Goal: Task Accomplishment & Management: Use online tool/utility

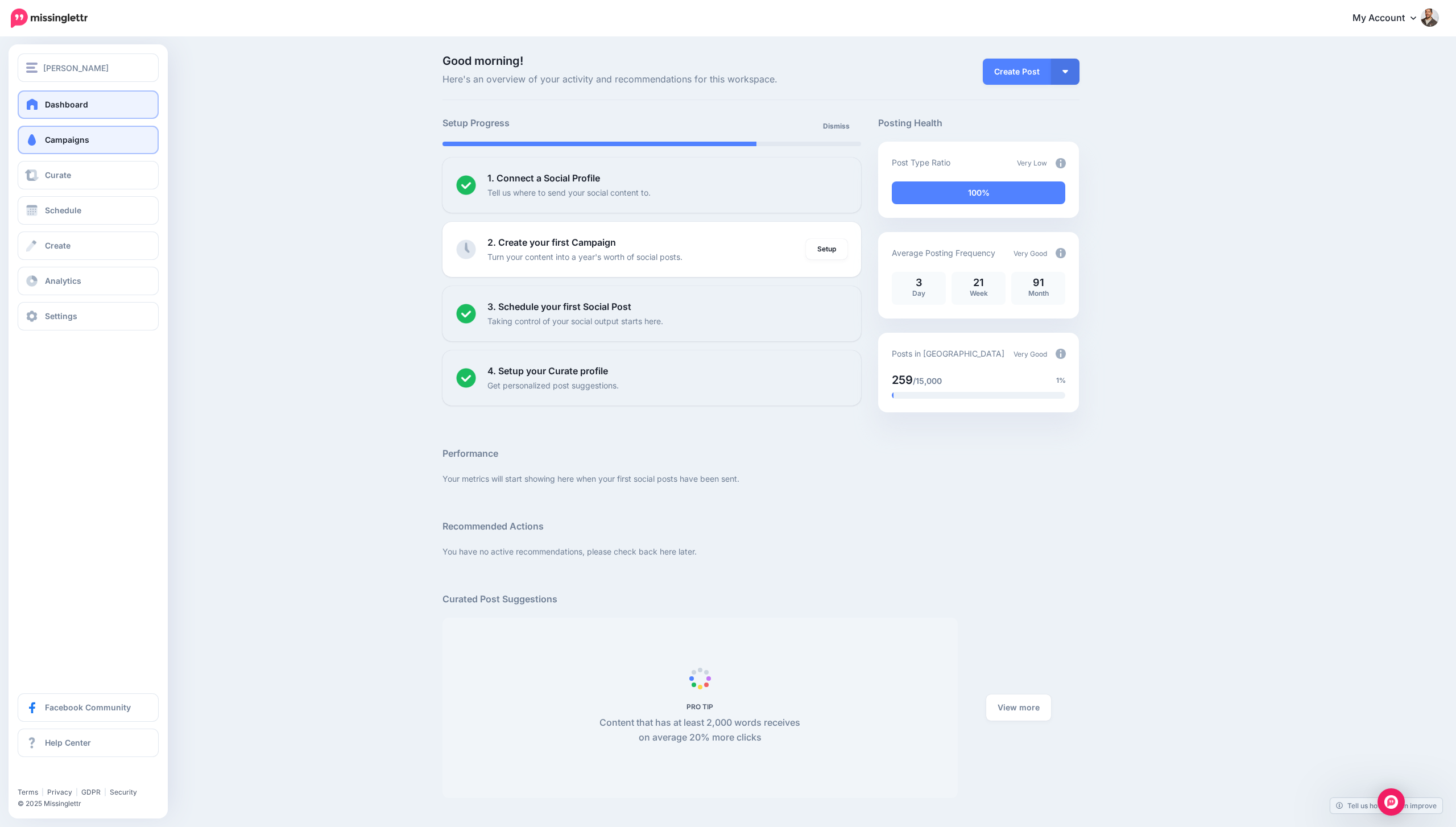
click at [72, 149] on link "Campaigns" at bounding box center [88, 140] width 141 height 29
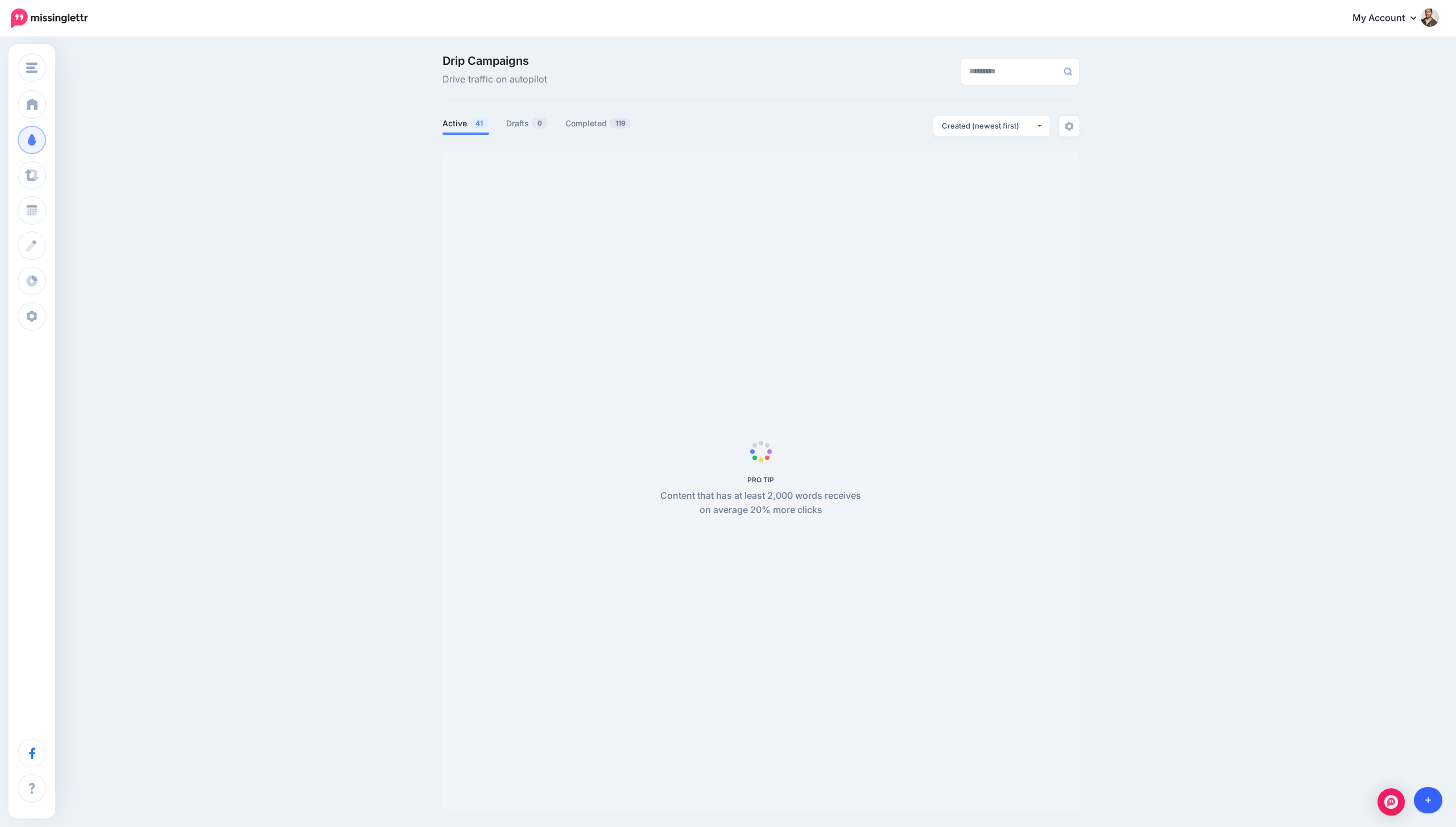
click at [1438, 800] on link at bounding box center [1428, 800] width 29 height 26
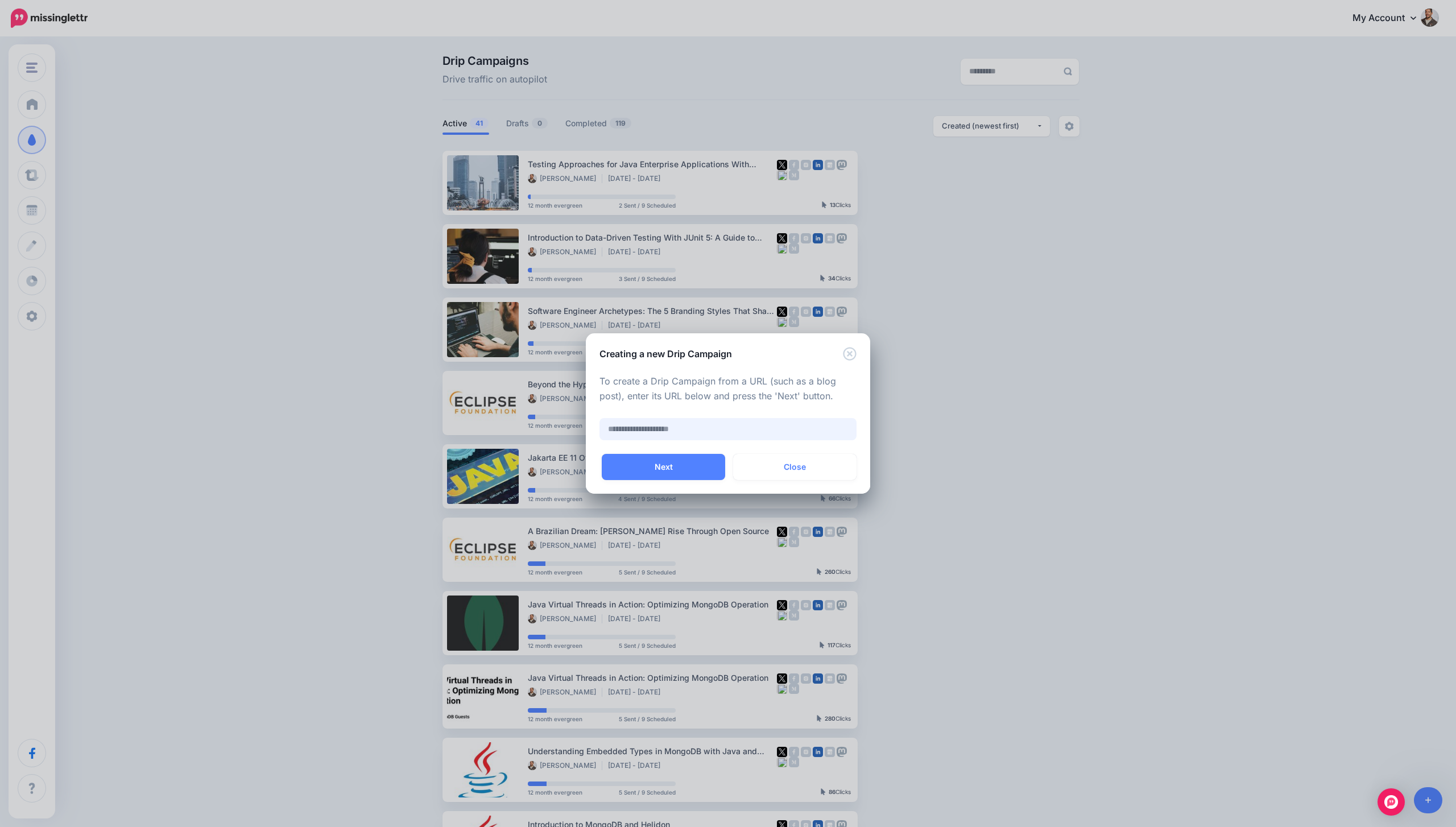
click at [623, 435] on input "text" at bounding box center [728, 430] width 257 height 22
paste input "**********"
type input "**********"
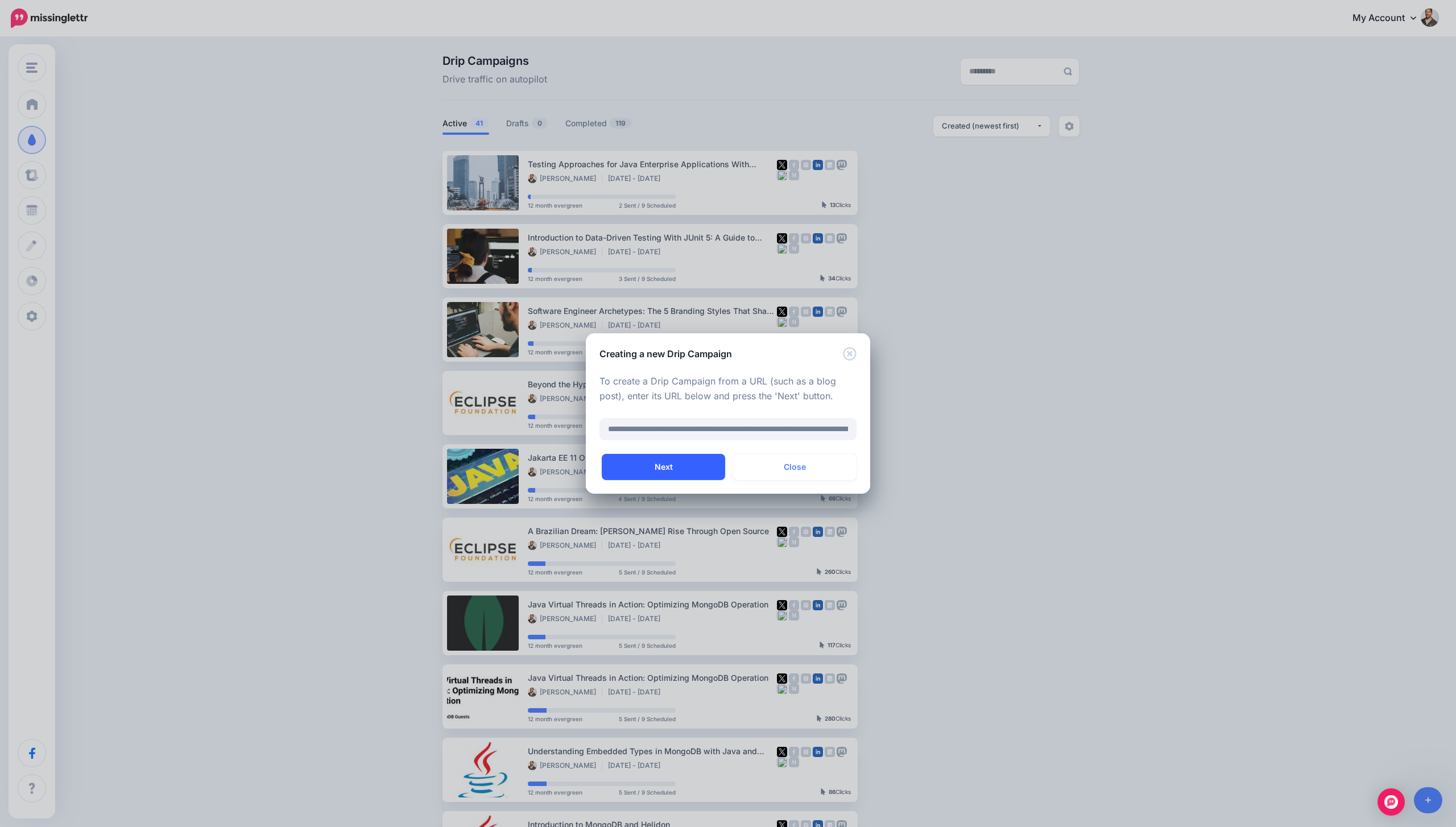
click at [633, 461] on button "Next" at bounding box center [663, 467] width 124 height 26
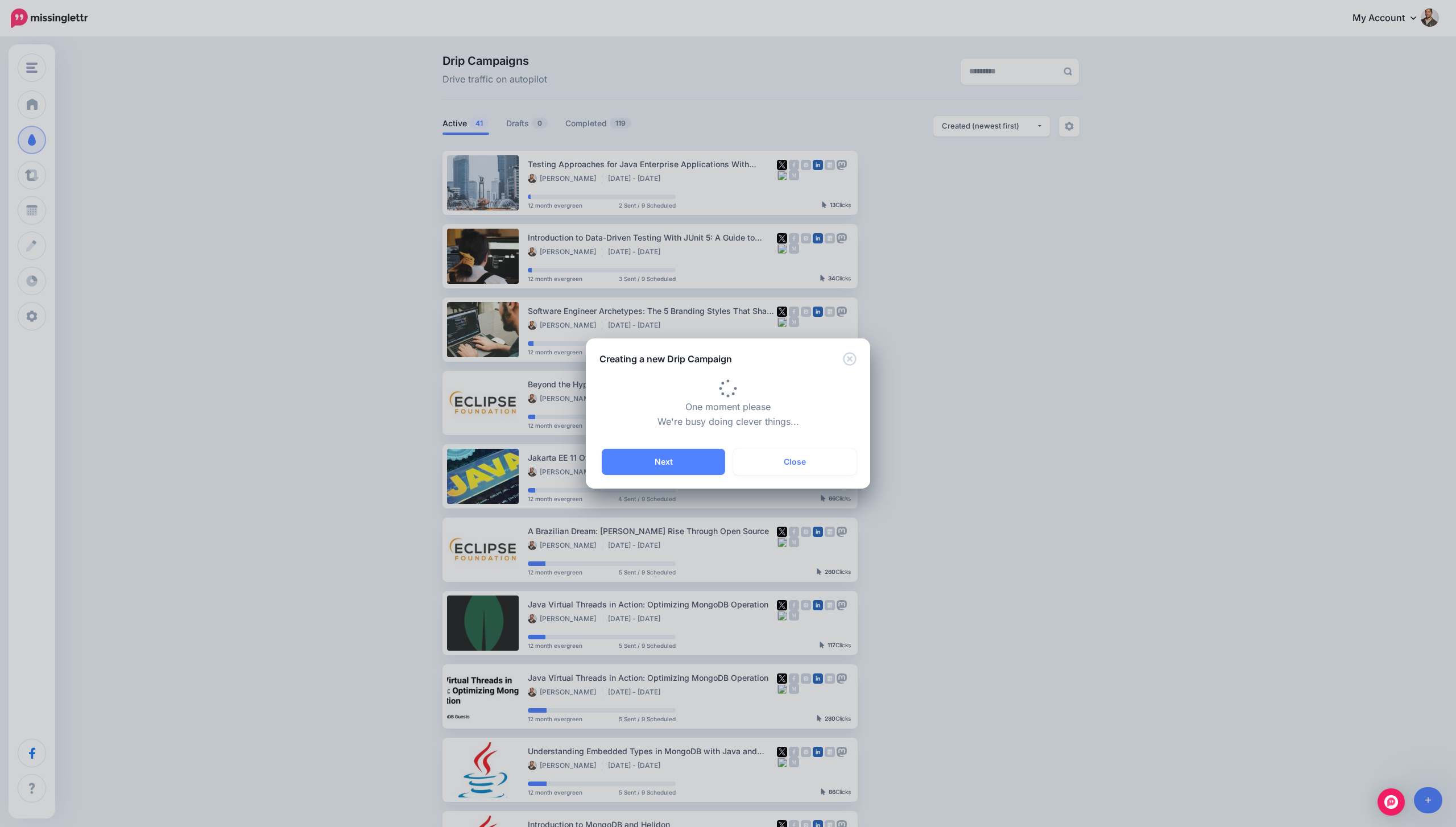
type input "**********"
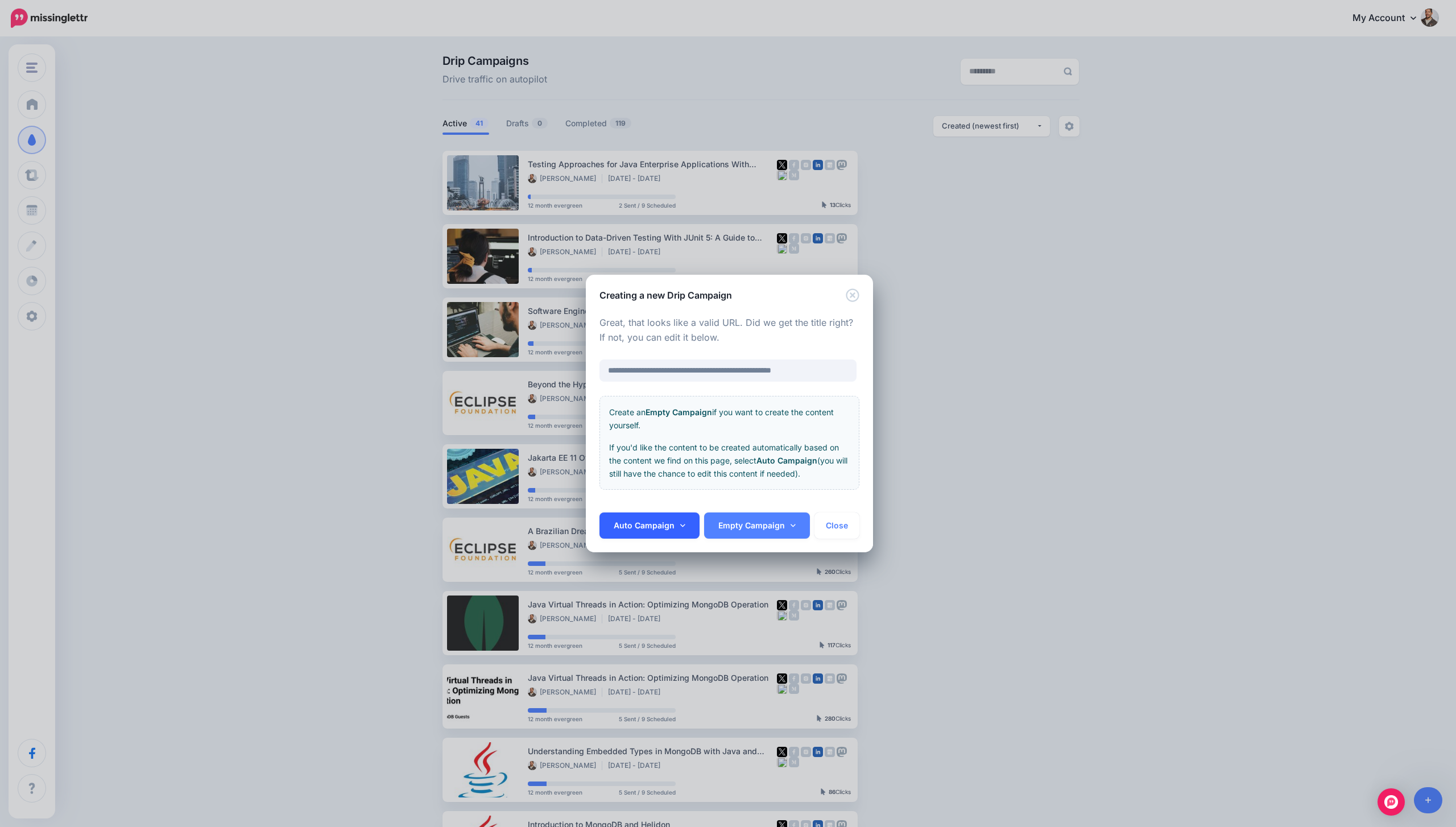
click at [673, 526] on link "Auto Campaign" at bounding box center [649, 525] width 100 height 26
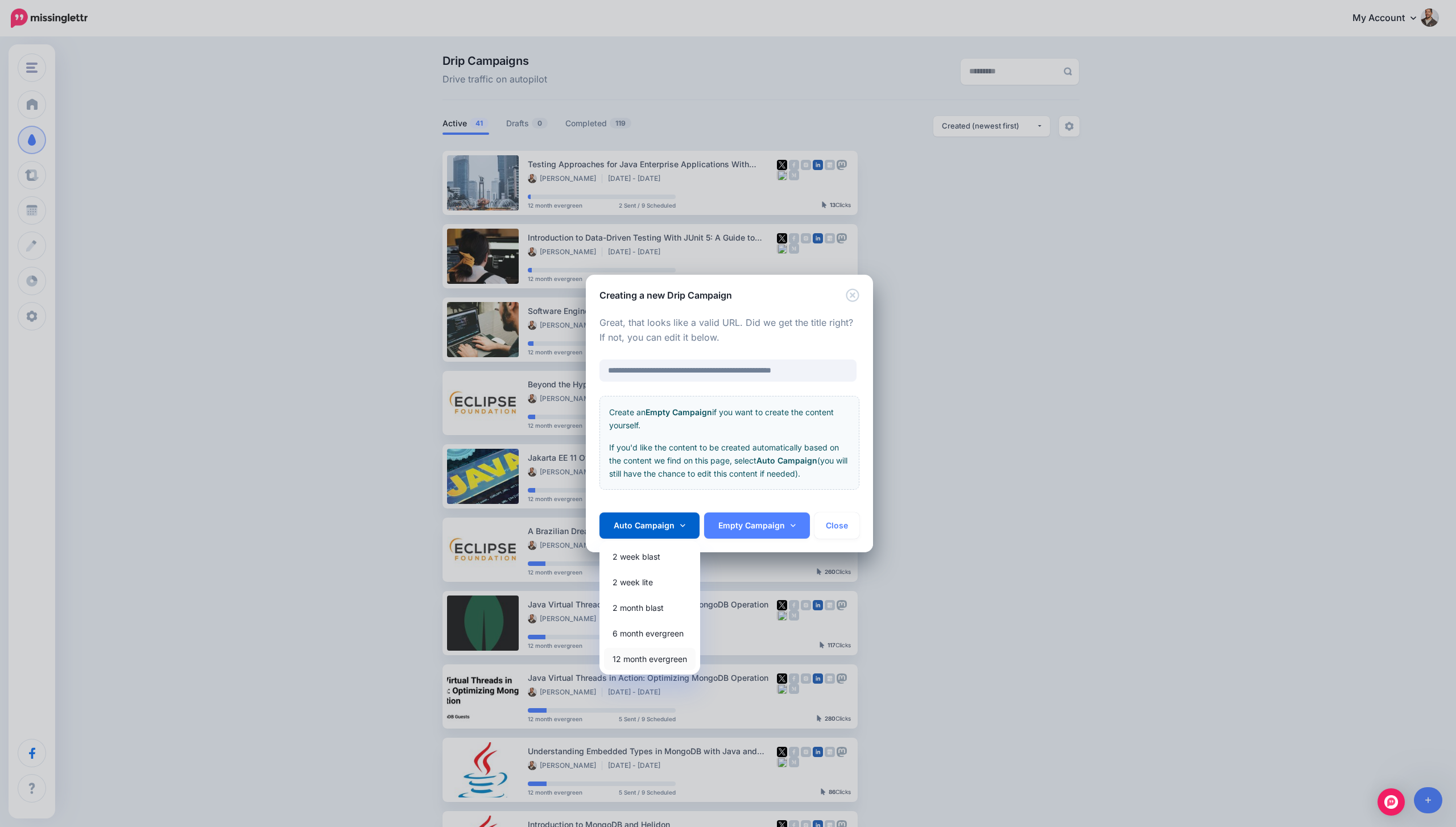
click at [637, 652] on link "12 month evergreen" at bounding box center [650, 659] width 91 height 22
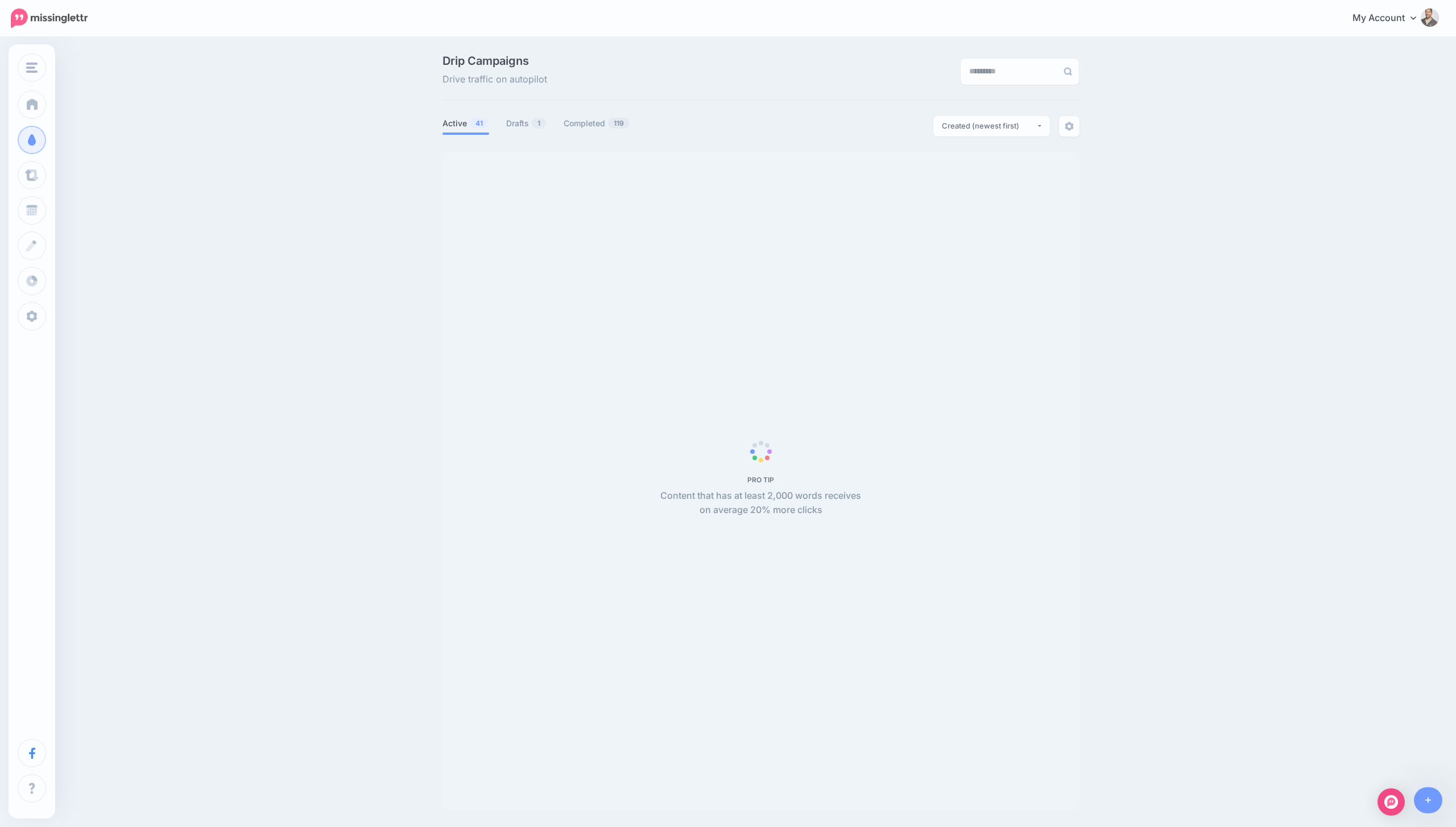
click at [707, 472] on div "PRO TIP Content that has at least 2,000 words receives on average 20% more clic…" at bounding box center [761, 481] width 213 height 74
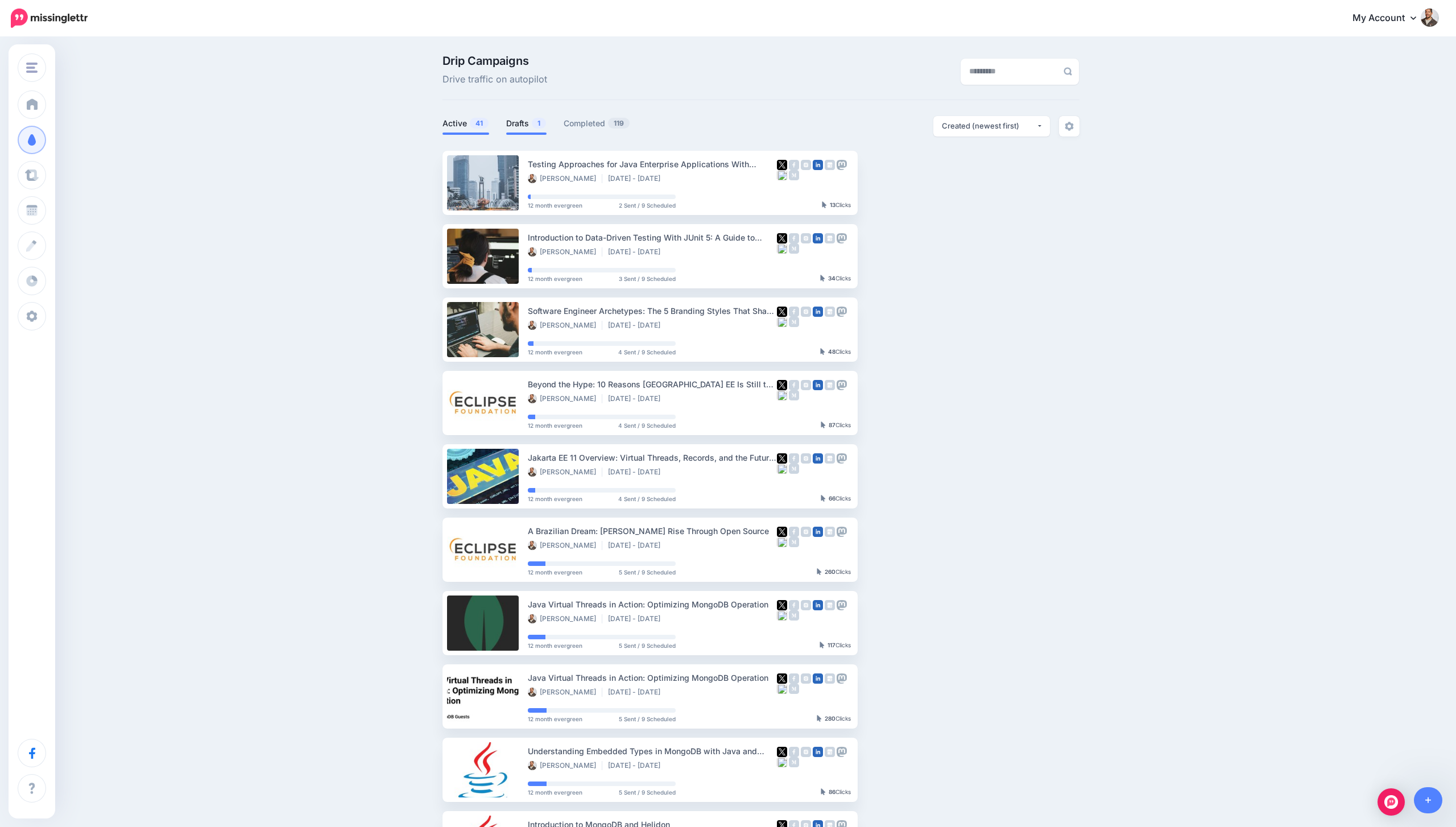
click at [527, 119] on link "Drafts 1" at bounding box center [527, 123] width 41 height 13
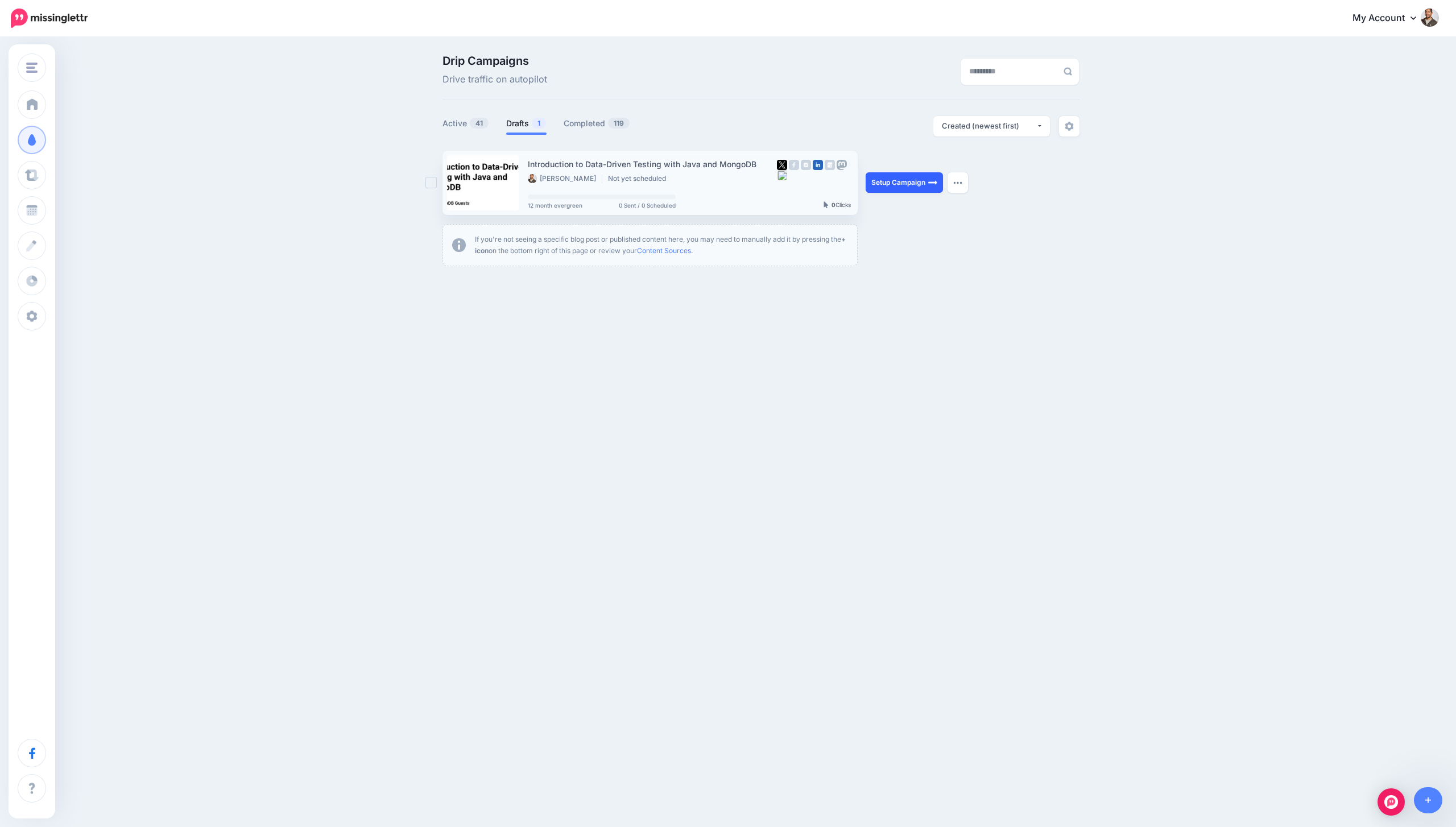
click at [901, 188] on link "Setup Campaign" at bounding box center [904, 183] width 77 height 20
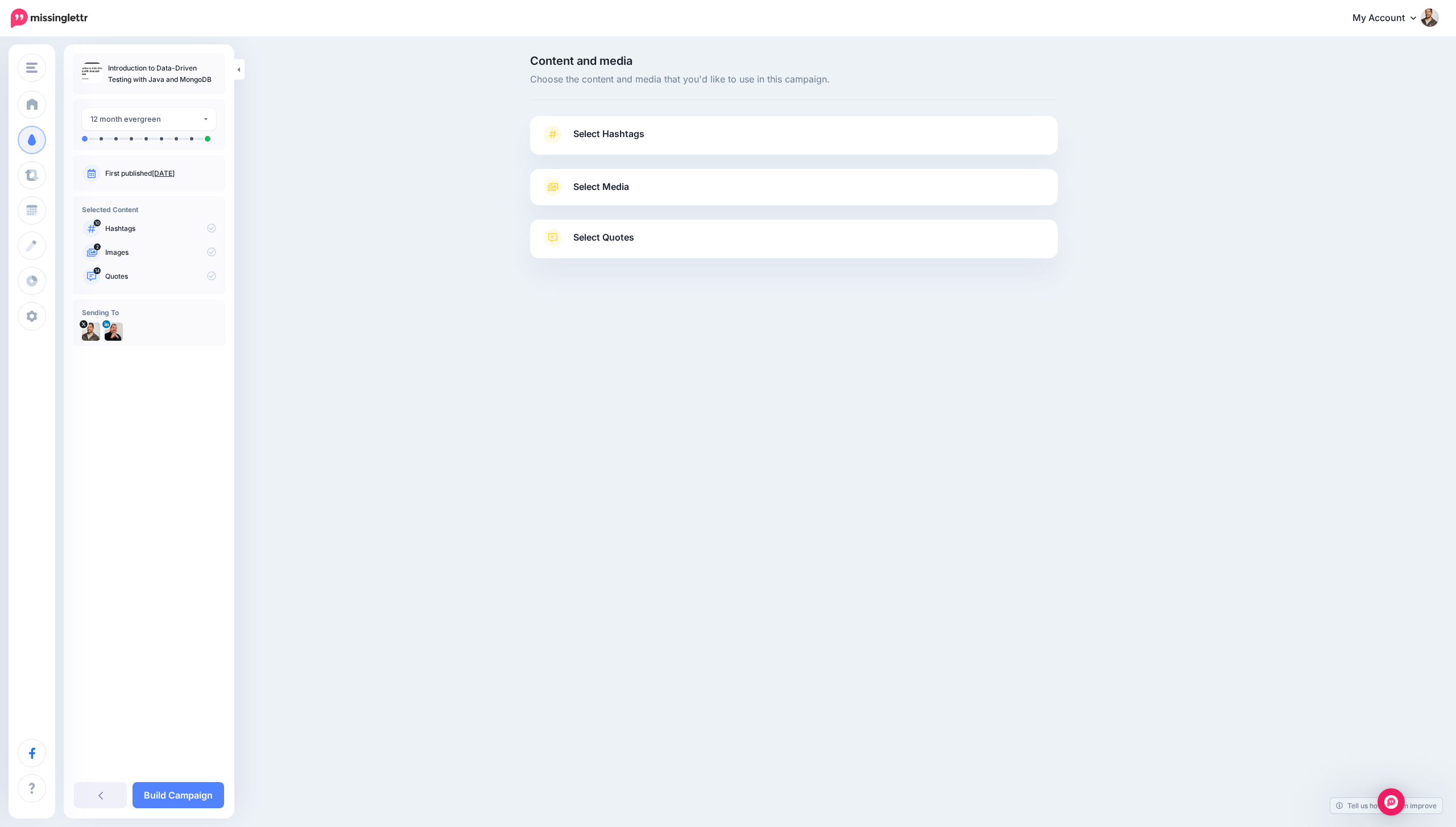
click at [607, 148] on link "Select Hashtags" at bounding box center [794, 140] width 505 height 29
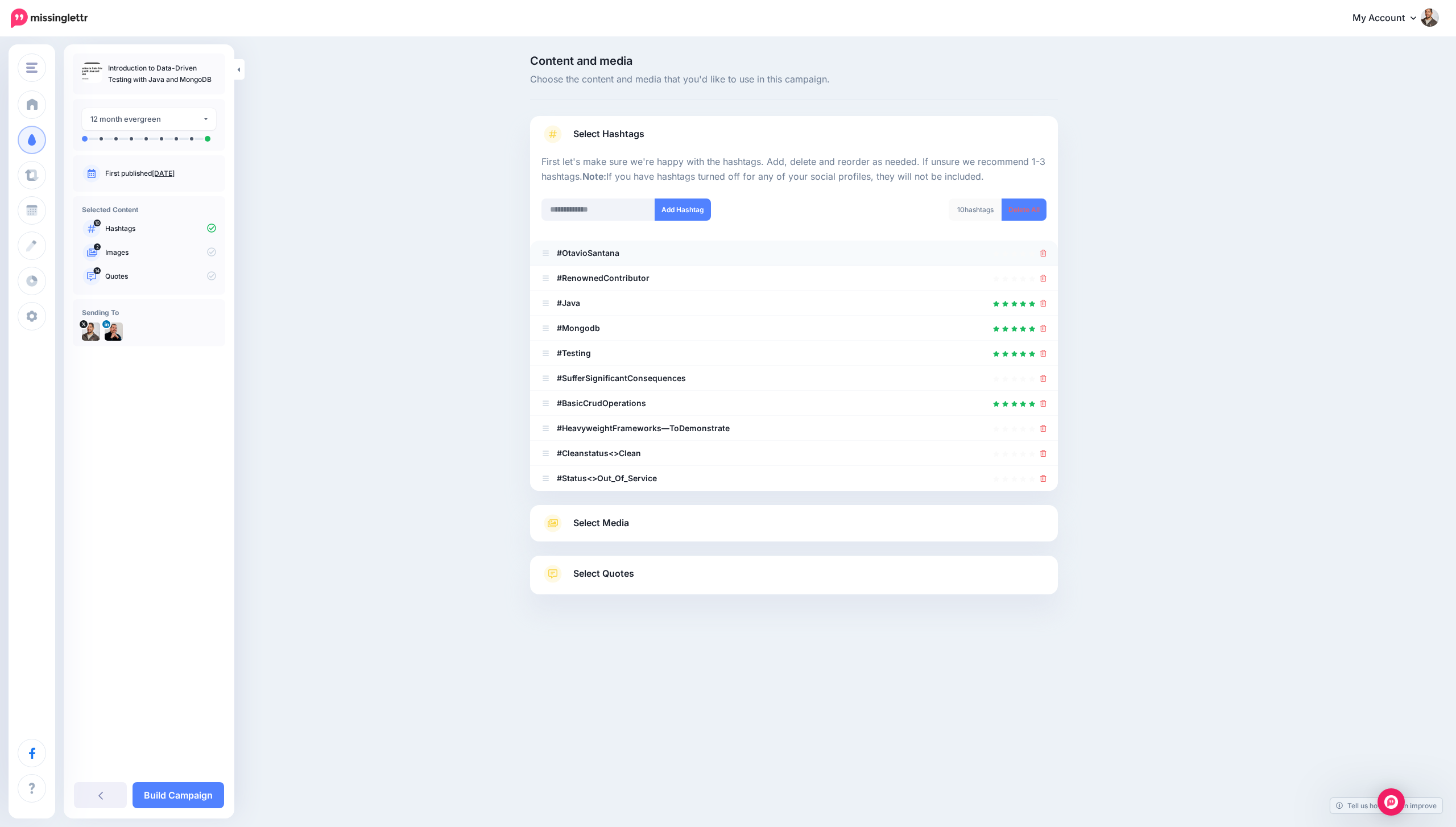
click at [1039, 251] on div at bounding box center [794, 253] width 505 height 13
click at [1042, 252] on icon at bounding box center [1043, 253] width 6 height 7
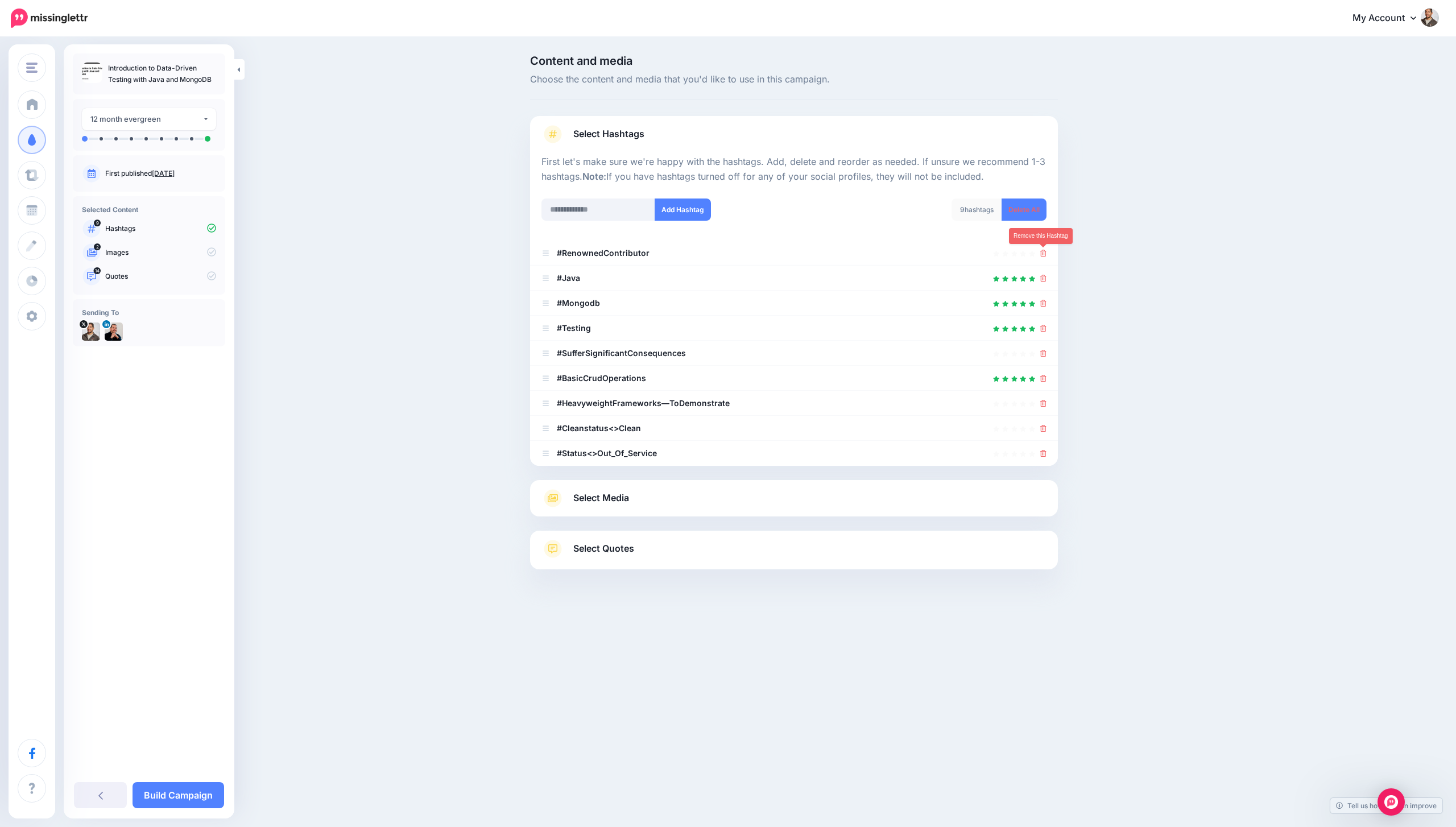
click at [1042, 252] on icon at bounding box center [1043, 253] width 6 height 7
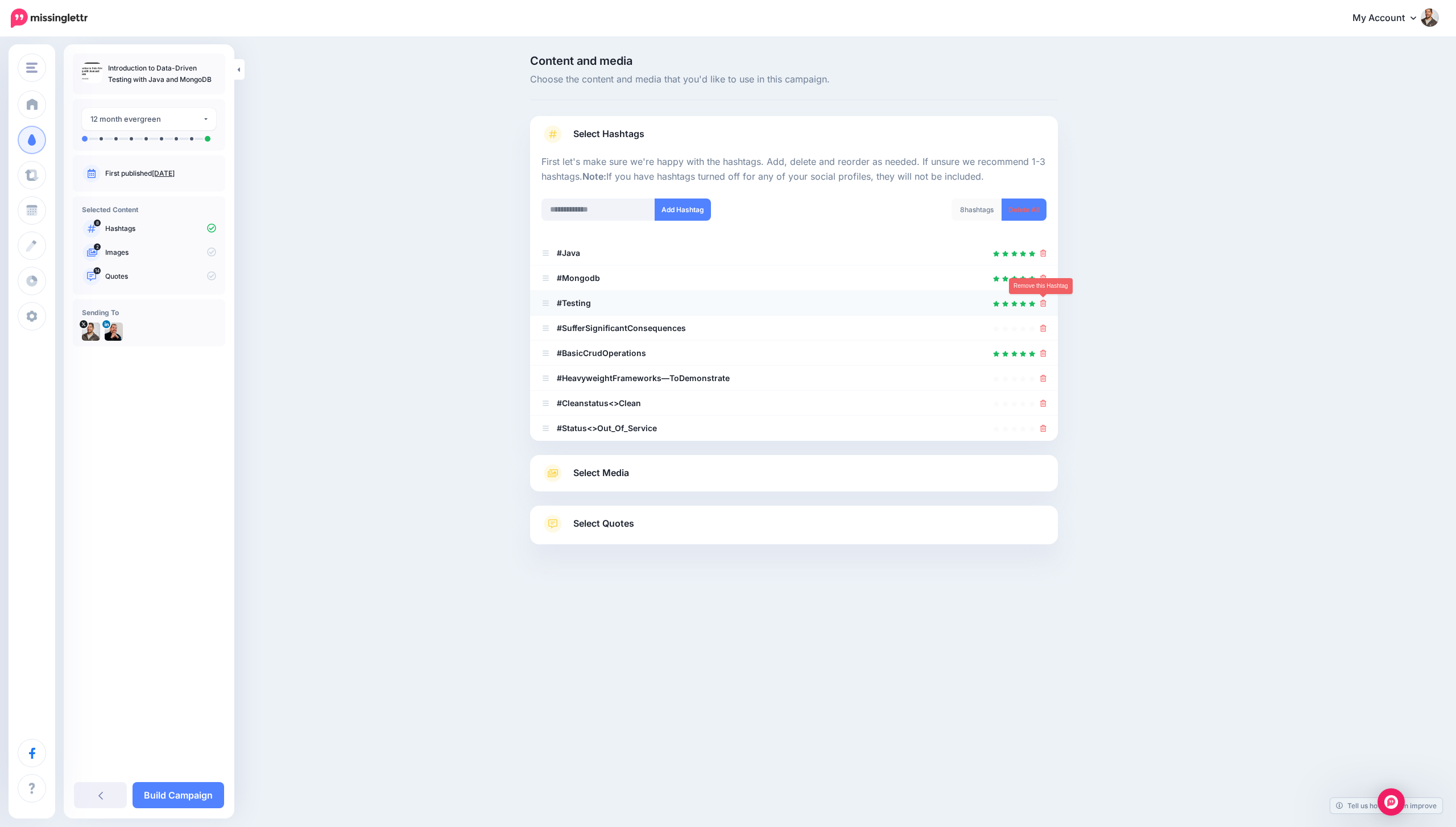
click at [1043, 301] on icon at bounding box center [1043, 303] width 6 height 7
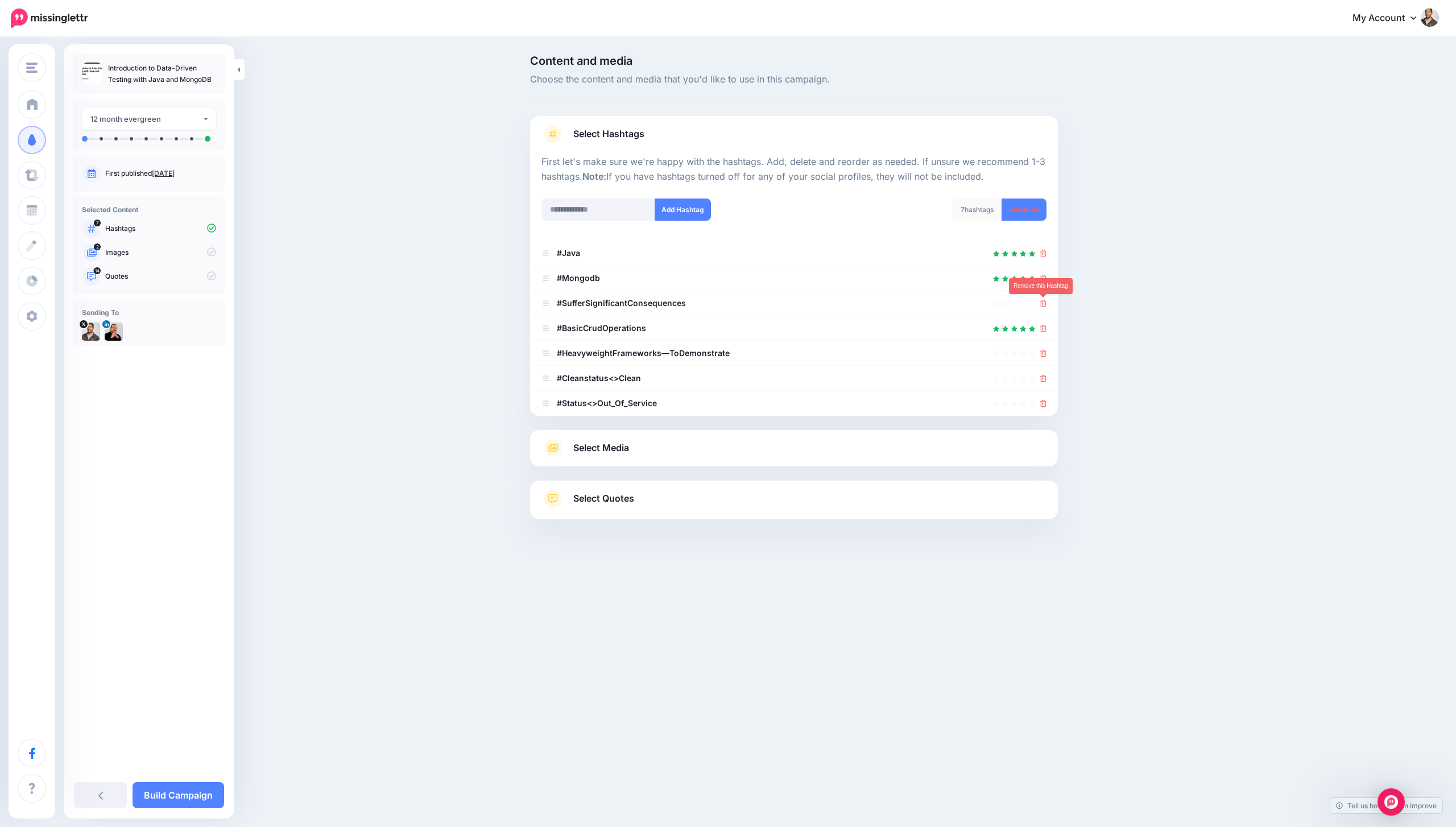
click at [1043, 301] on icon at bounding box center [1043, 303] width 6 height 7
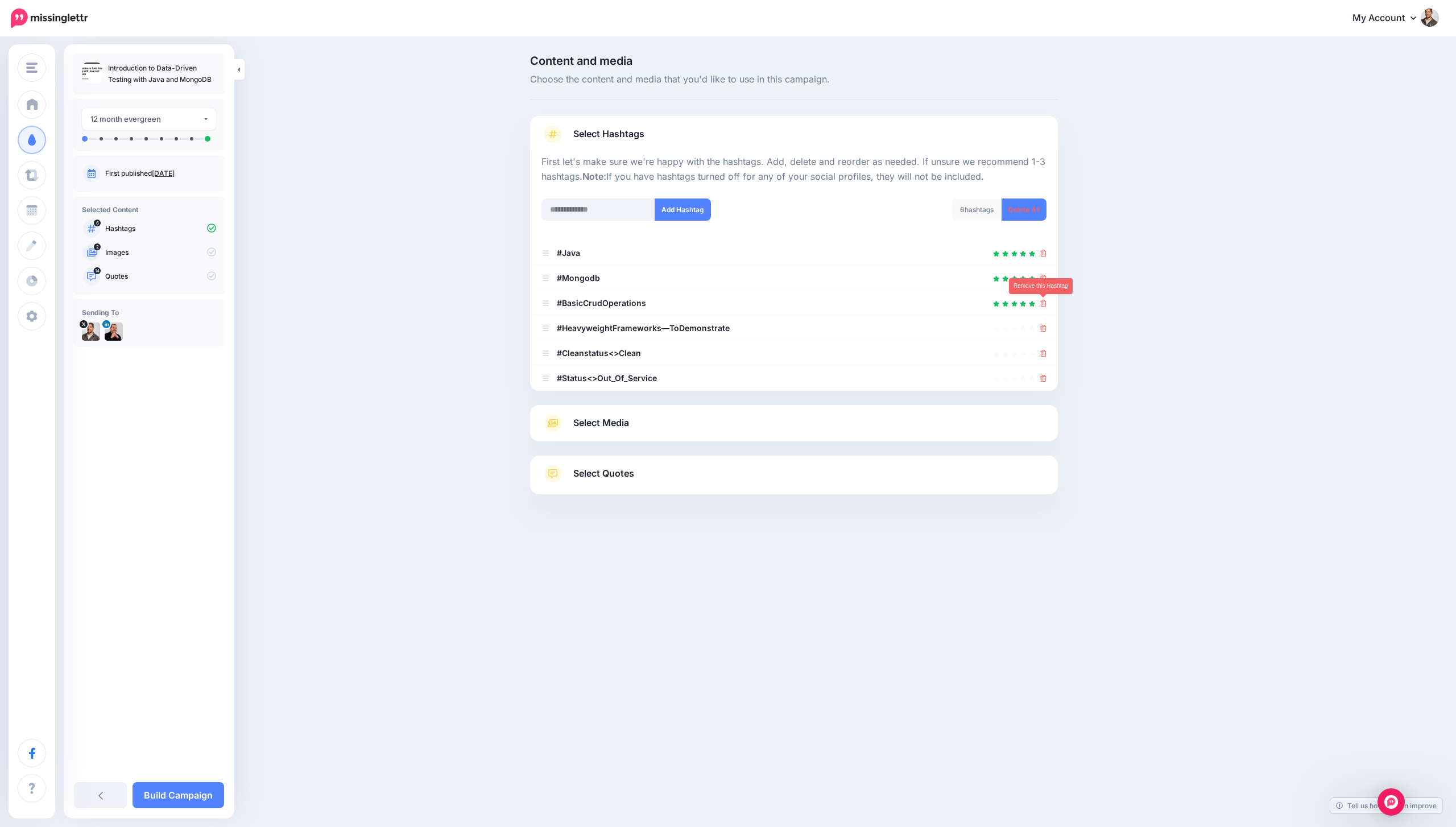
click at [1043, 301] on icon at bounding box center [1043, 303] width 6 height 7
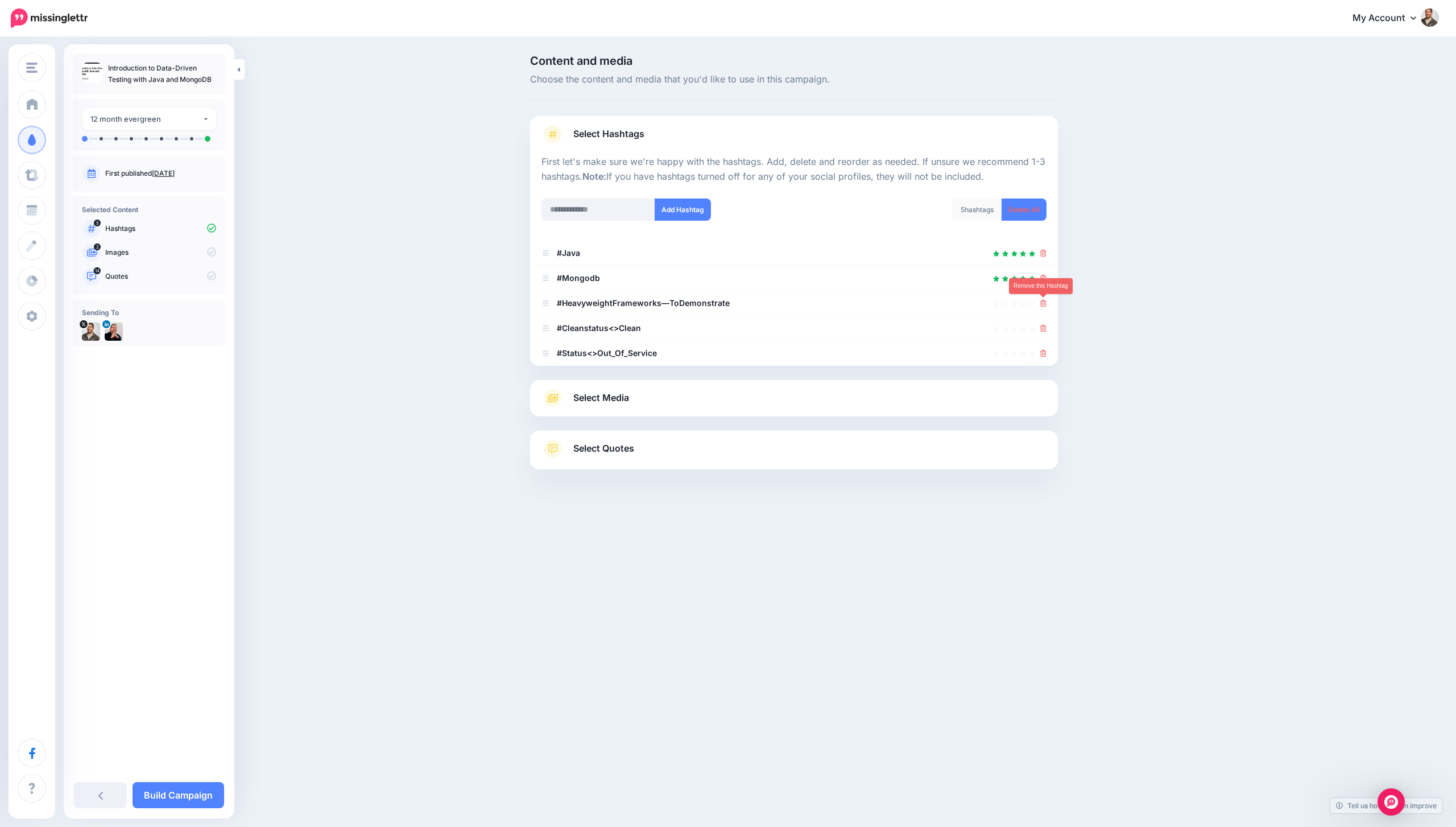
click at [1043, 301] on icon at bounding box center [1043, 303] width 6 height 7
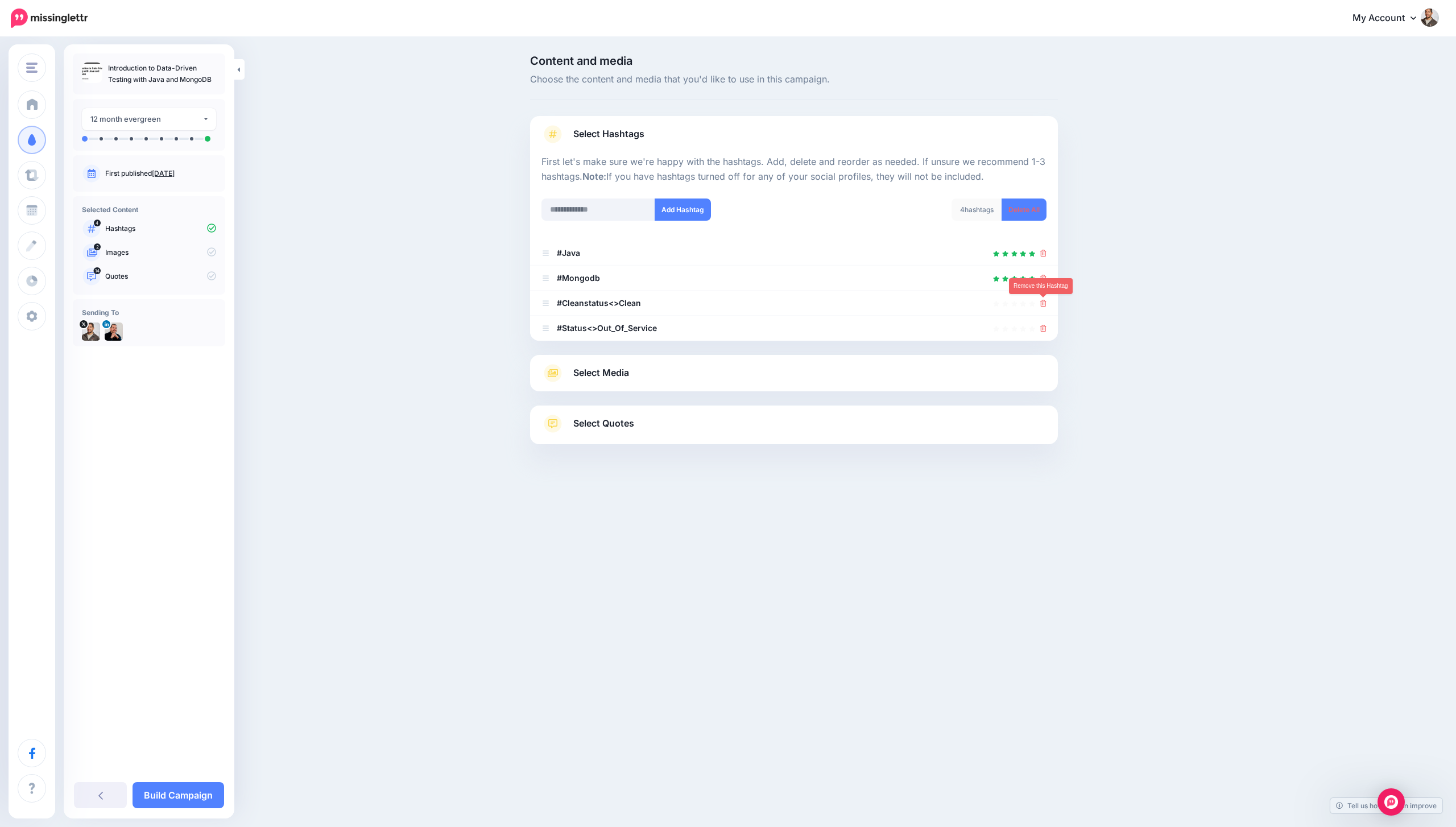
click at [1043, 301] on icon at bounding box center [1043, 303] width 6 height 7
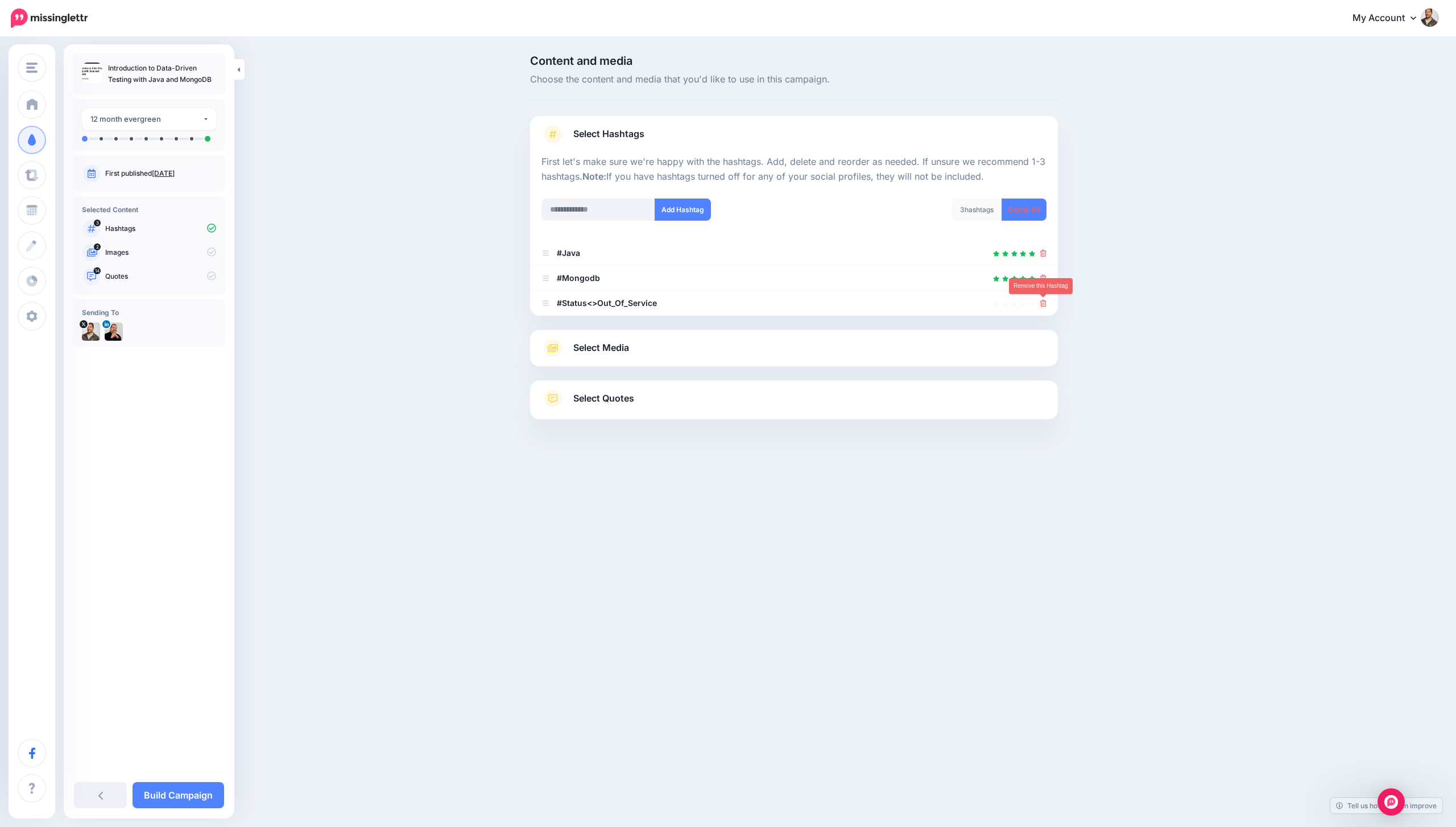
click at [1043, 301] on icon at bounding box center [1043, 303] width 6 height 7
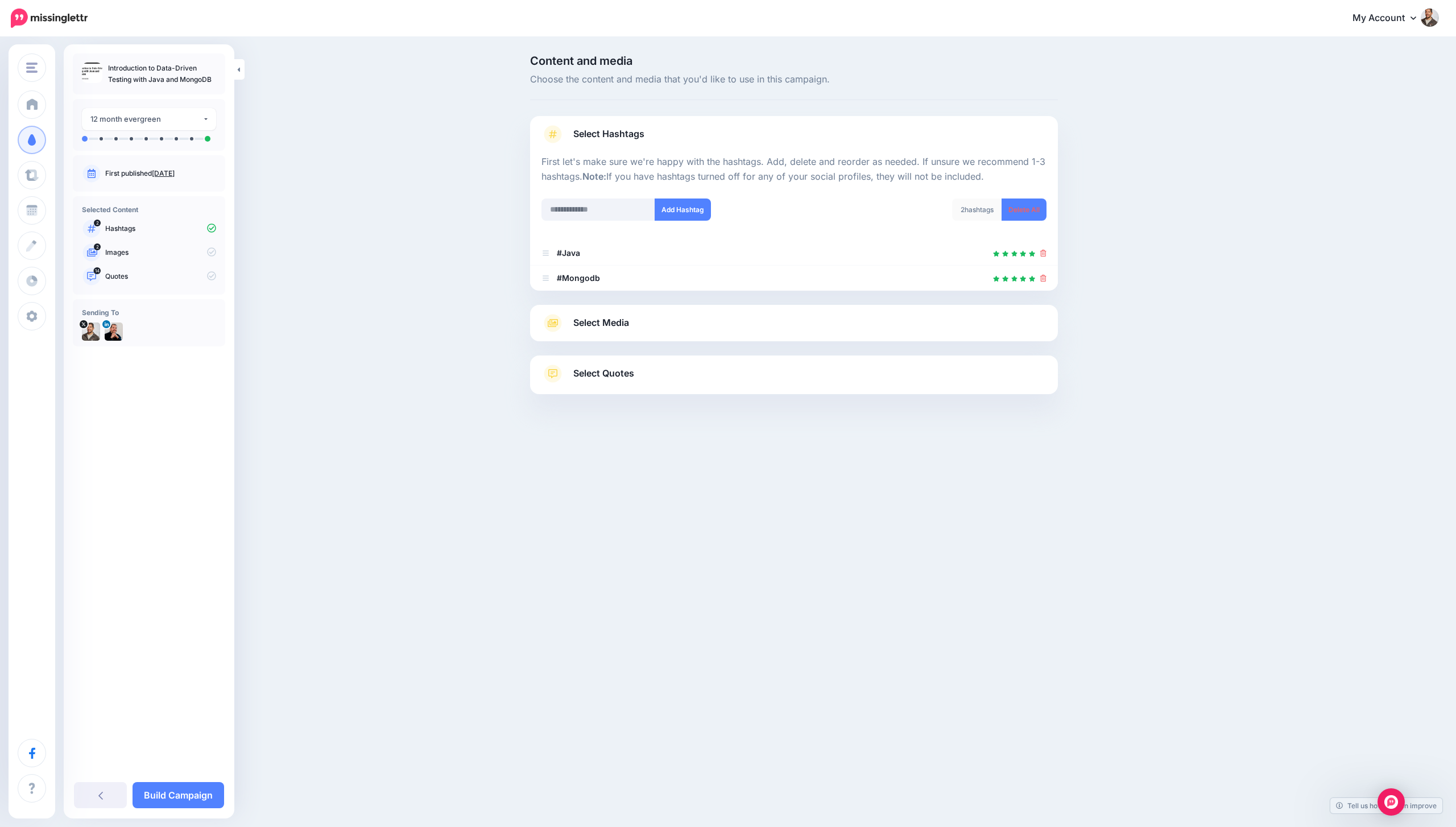
click at [658, 322] on link "Select Media" at bounding box center [794, 323] width 505 height 18
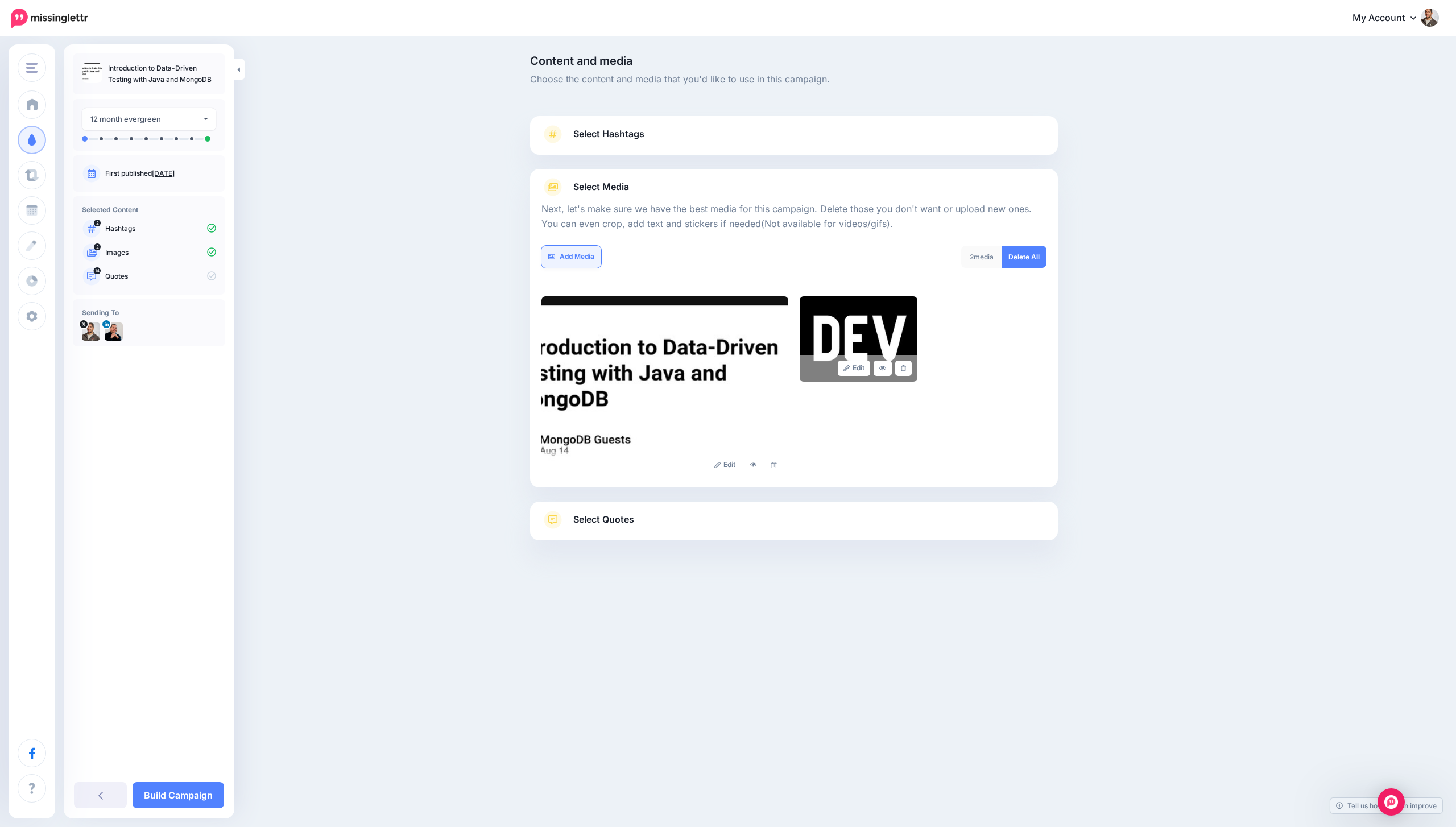
click at [598, 247] on link "Add Media" at bounding box center [571, 257] width 60 height 22
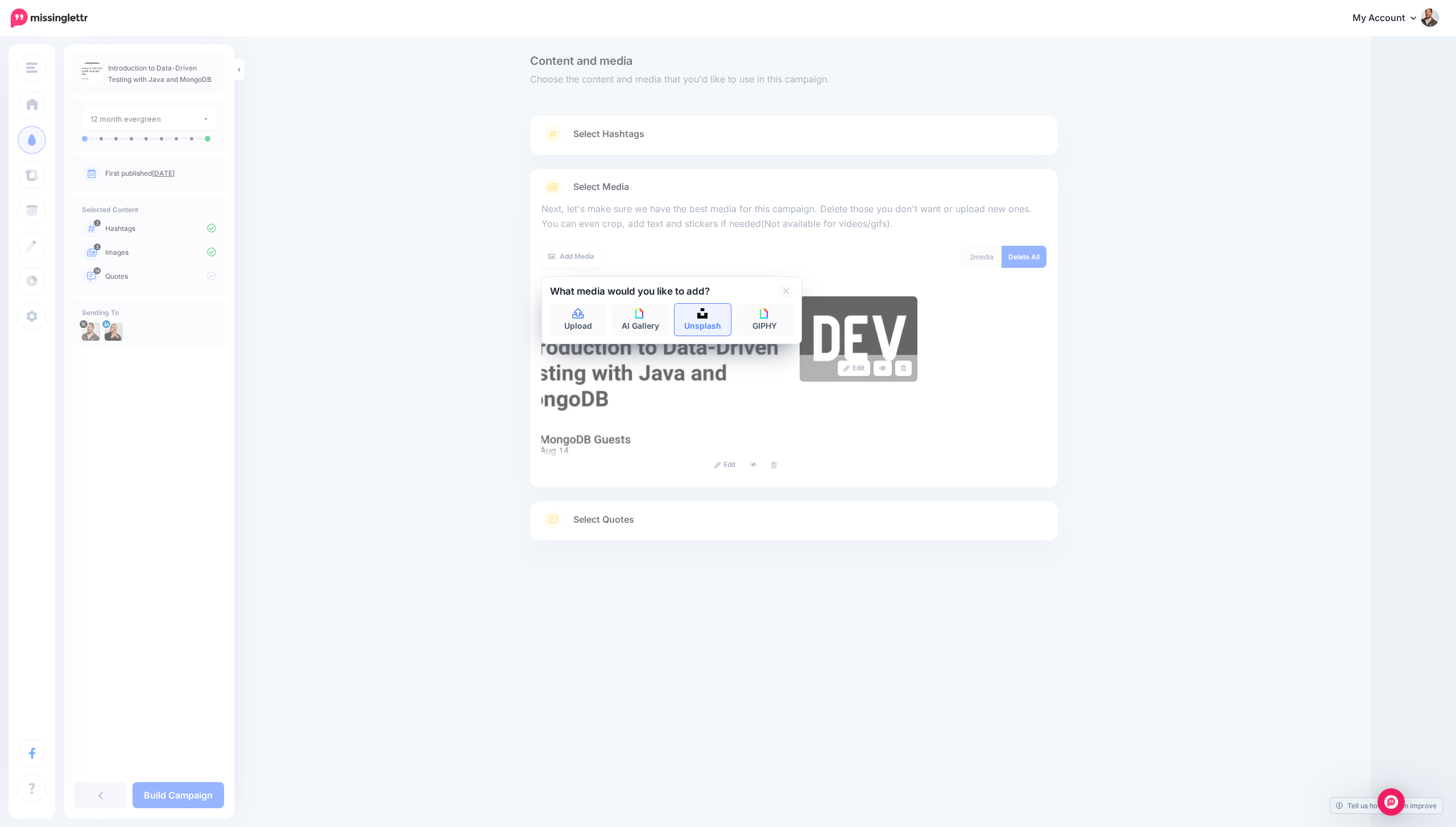
click at [713, 317] on link "Unsplash" at bounding box center [703, 319] width 57 height 32
type input "*******"
click at [773, 304] on button "submit" at bounding box center [783, 315] width 20 height 22
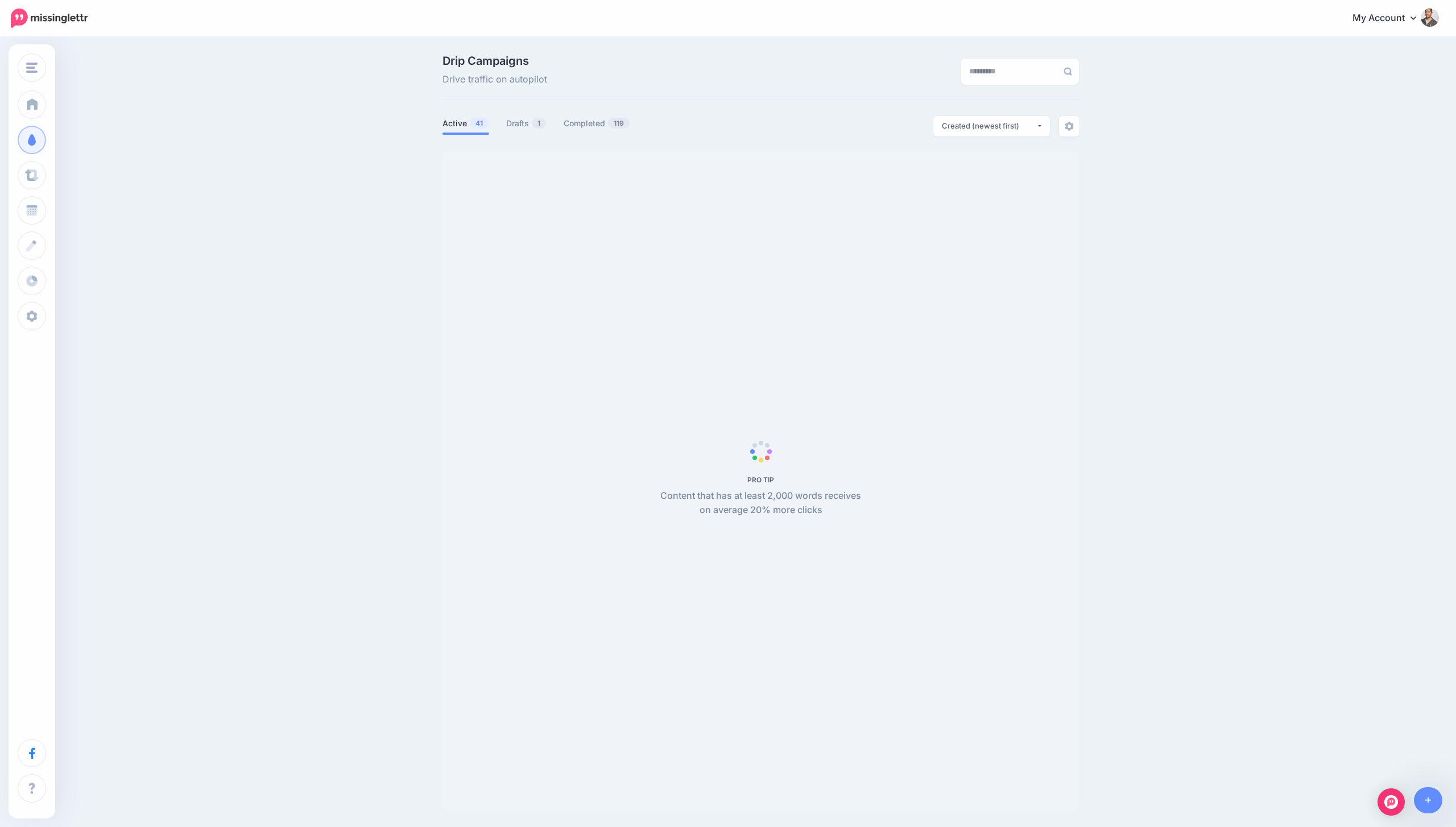
click at [788, 381] on span "PRO TIP Content that has at least 2,000 words receives on average 20% more clic…" at bounding box center [761, 481] width 637 height 660
click at [524, 129] on link "Drafts 1" at bounding box center [527, 123] width 41 height 13
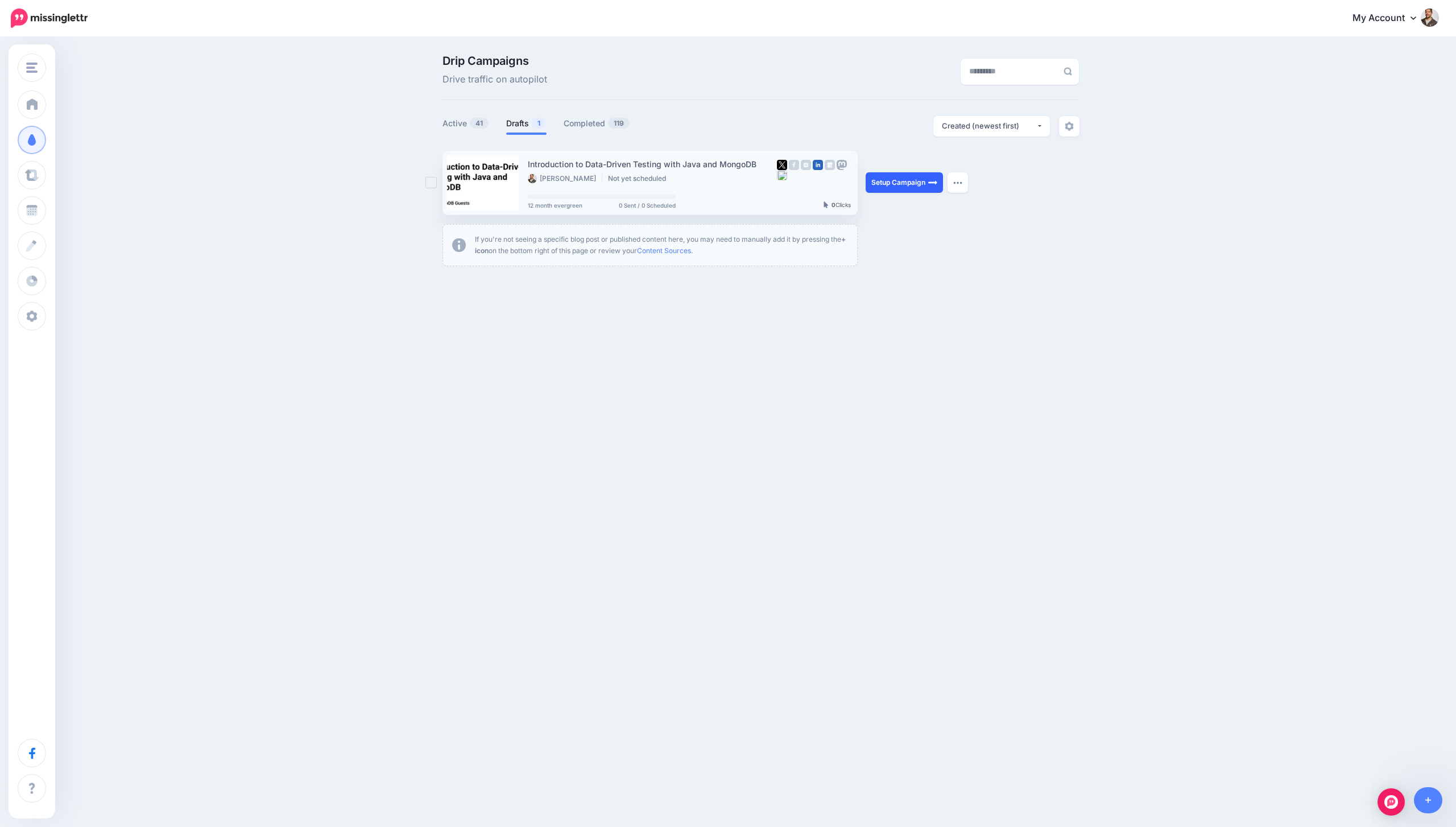
click at [919, 185] on link "Setup Campaign" at bounding box center [904, 183] width 77 height 20
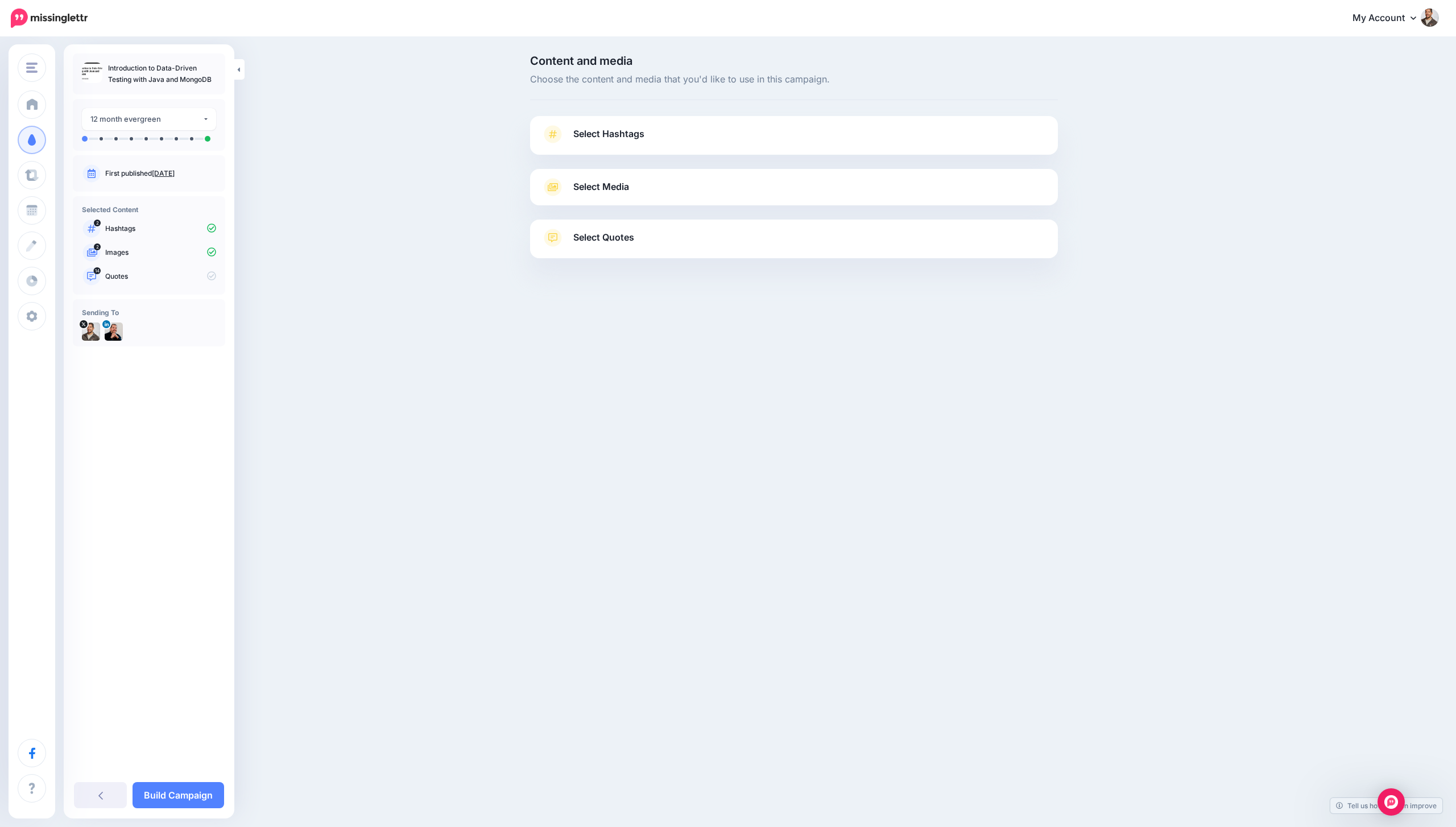
click at [812, 194] on link "Select Media" at bounding box center [794, 187] width 505 height 18
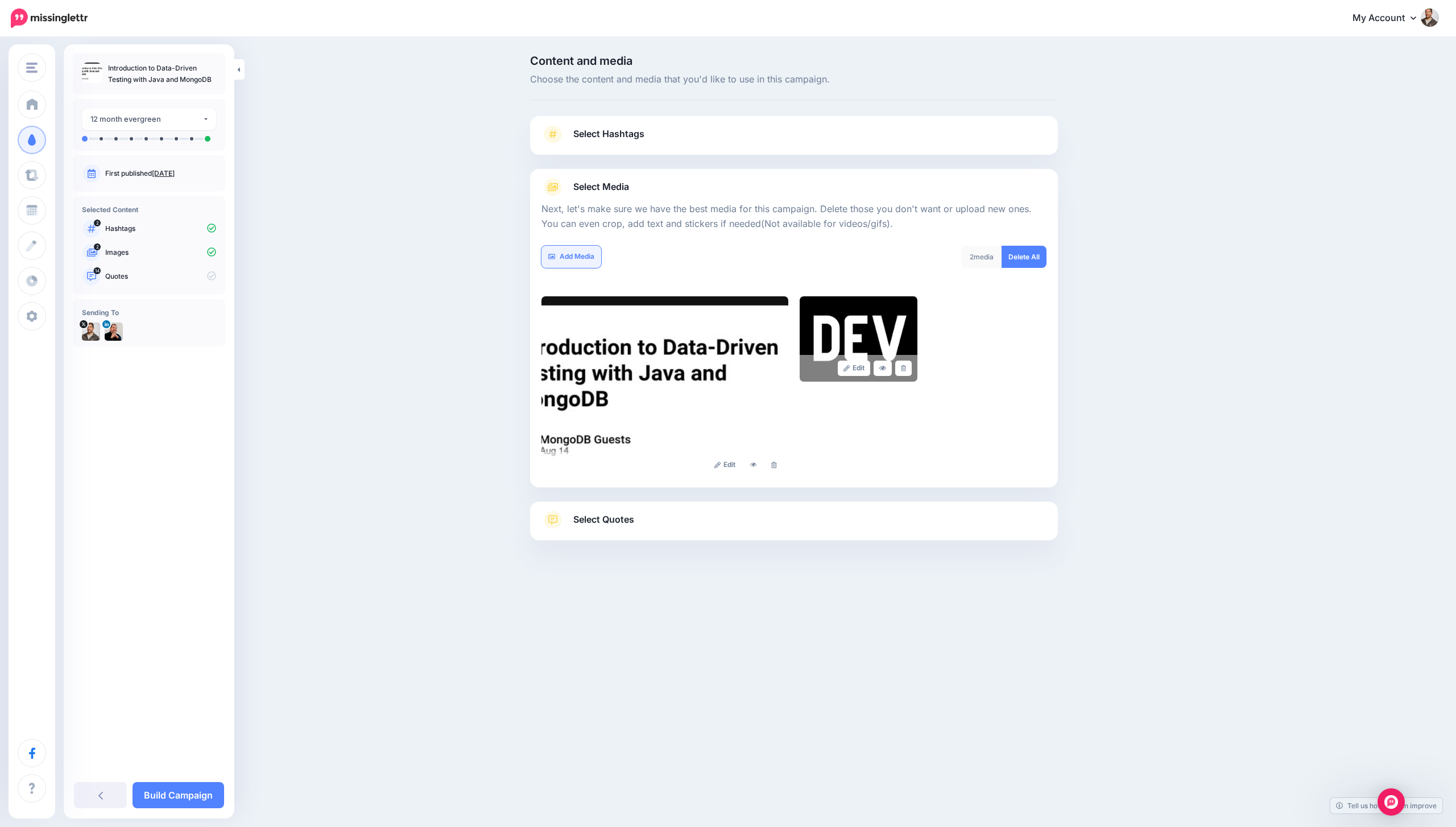
click at [588, 256] on link "Add Media" at bounding box center [571, 257] width 60 height 22
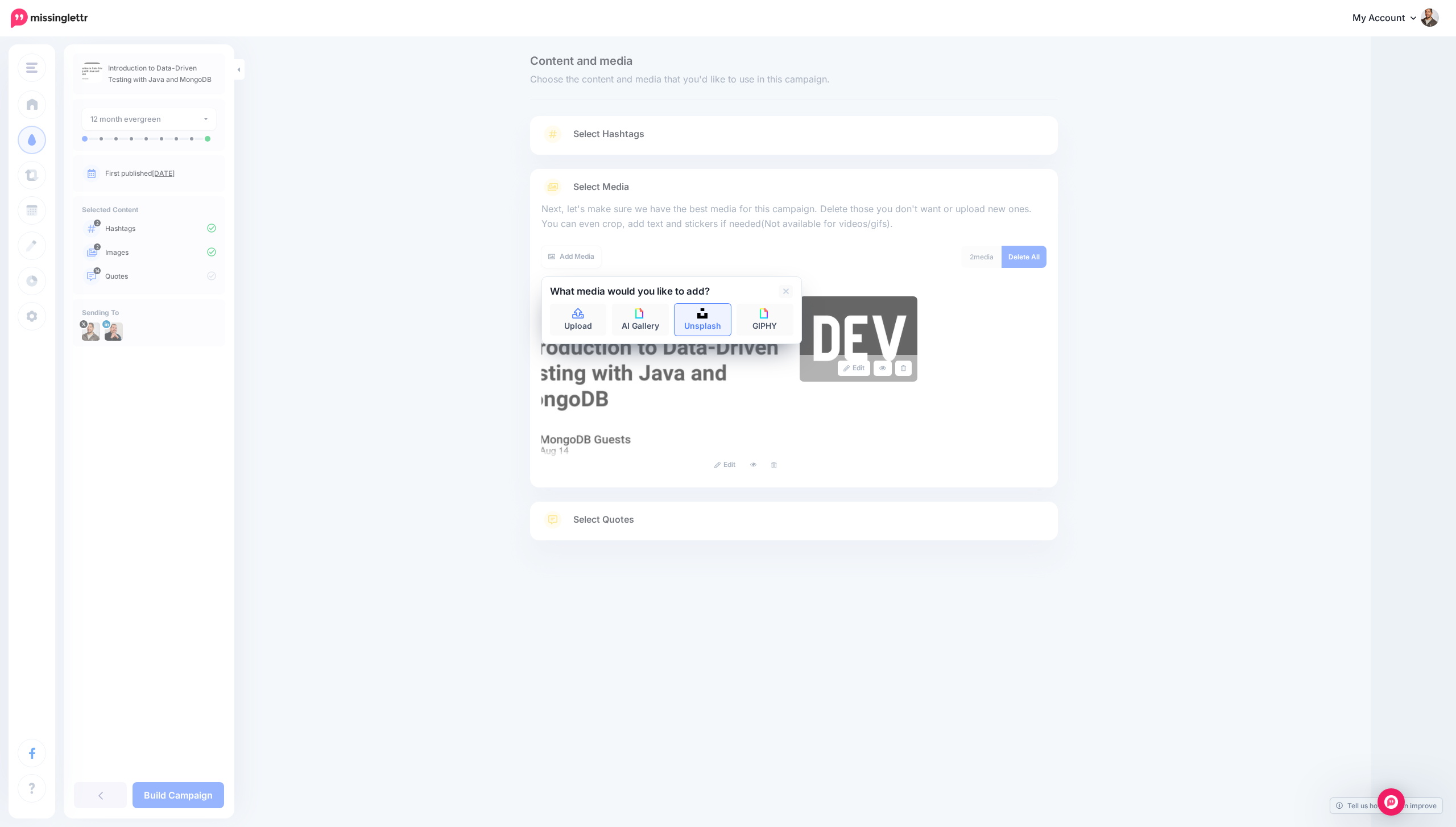
click at [703, 315] on img at bounding box center [702, 313] width 11 height 11
type input "*******"
click at [773, 304] on button "submit" at bounding box center [783, 315] width 20 height 22
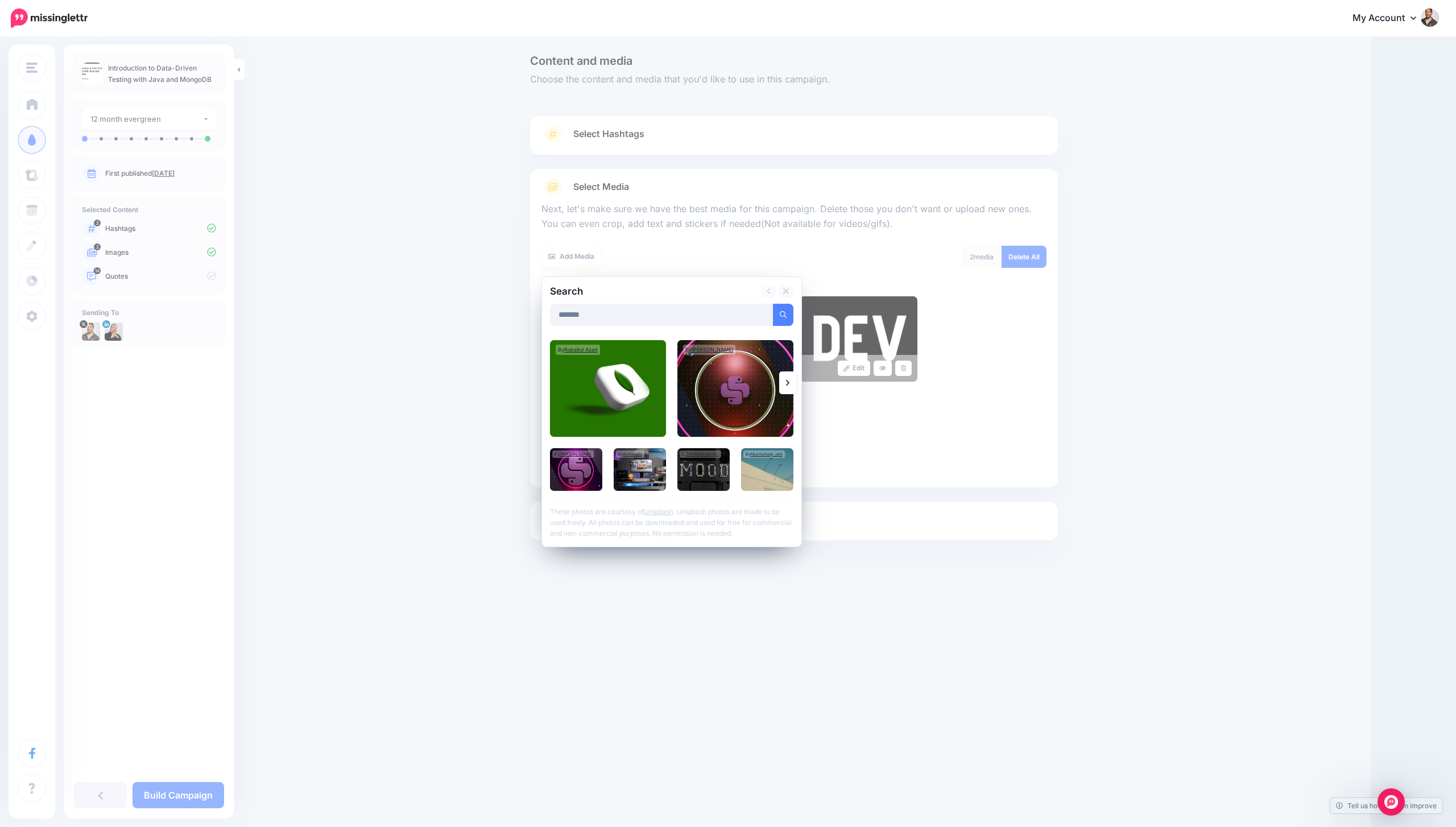
click at [787, 373] on link at bounding box center [788, 383] width 17 height 22
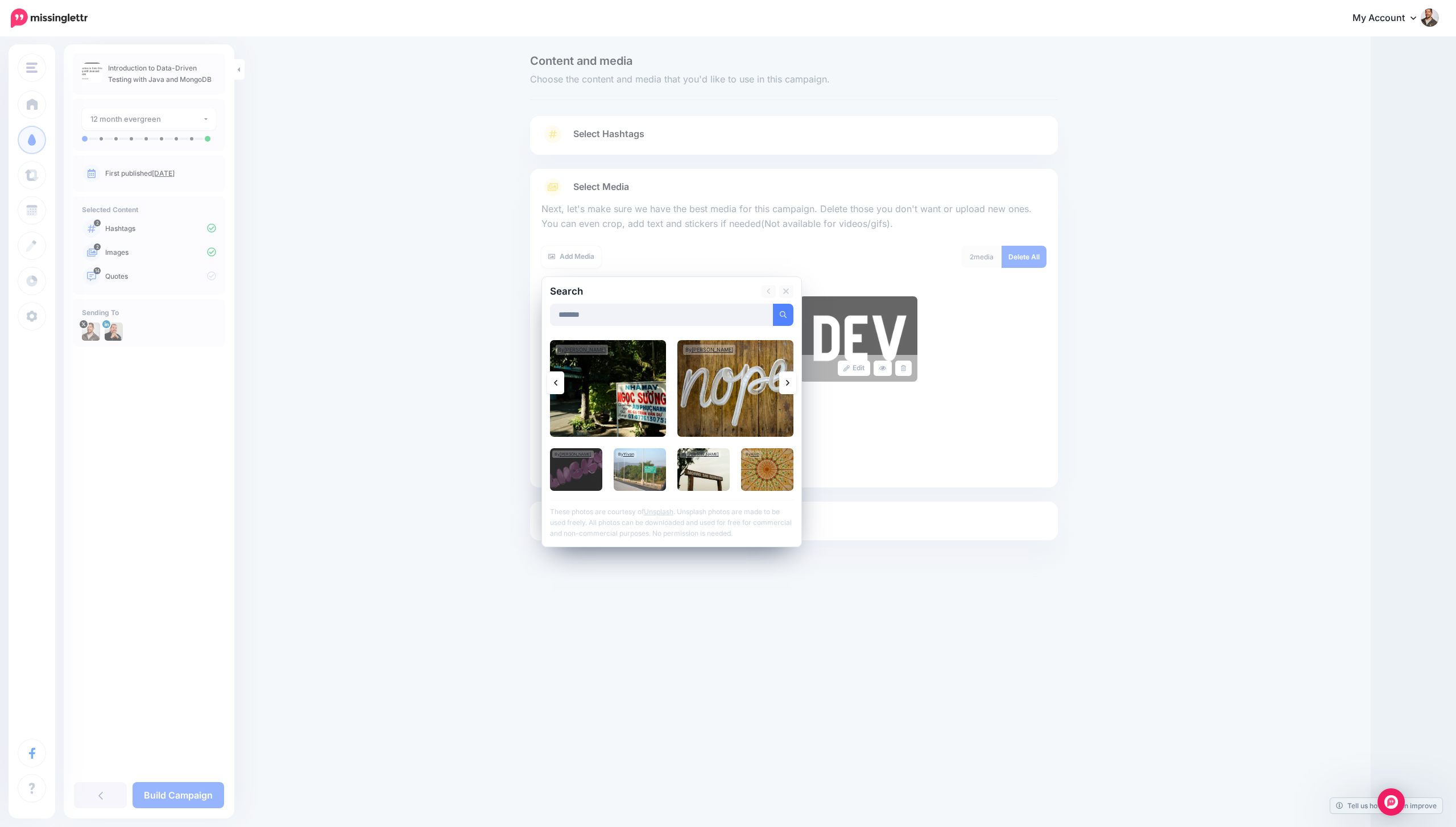
click at [538, 381] on div "Select Media Next, let's make sure we have the best media for this campaign. De…" at bounding box center [794, 329] width 528 height 319
click at [552, 378] on link at bounding box center [556, 383] width 17 height 22
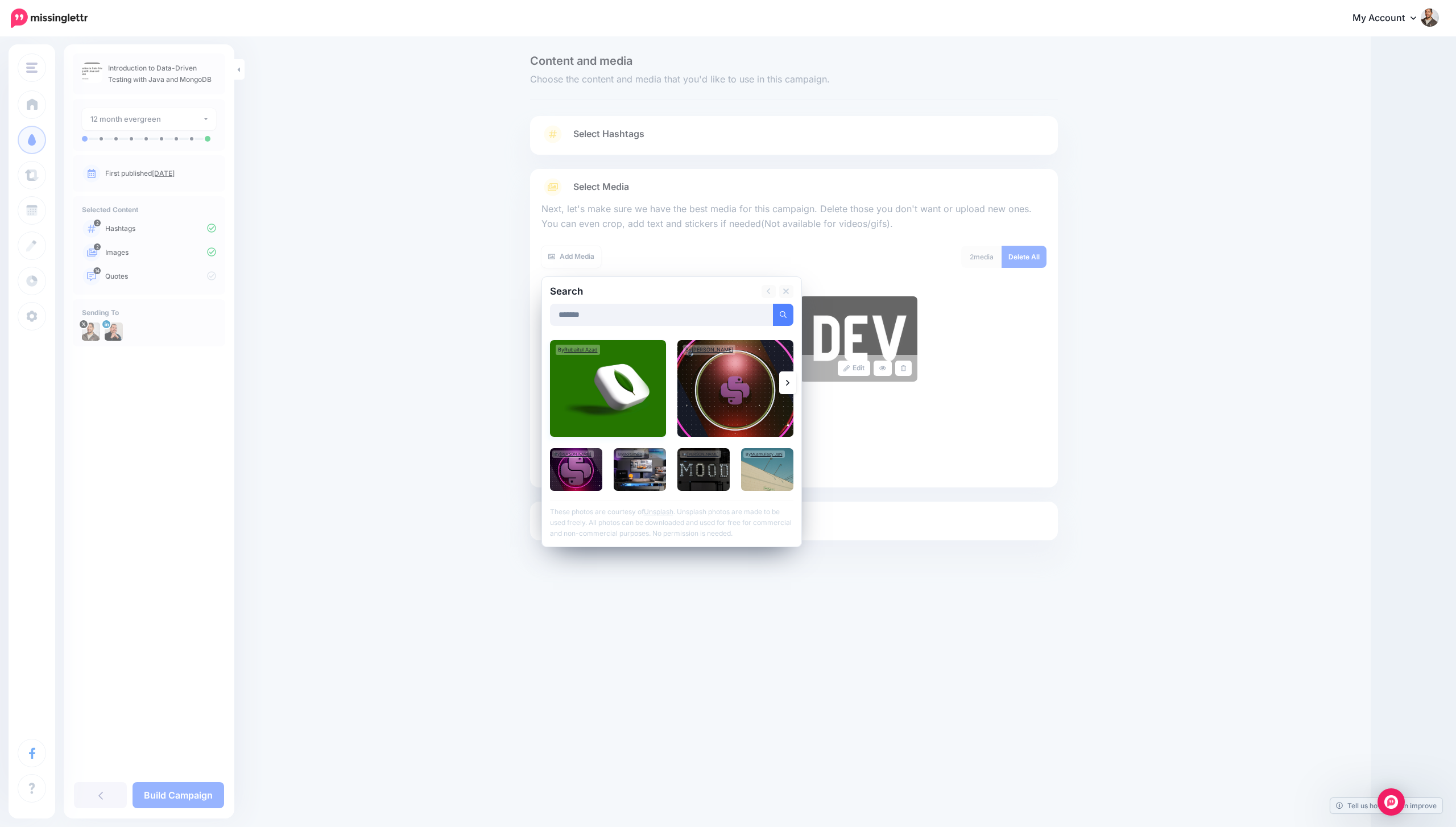
click at [588, 378] on img at bounding box center [608, 389] width 116 height 97
click at [774, 309] on link "Add Media" at bounding box center [769, 315] width 48 height 22
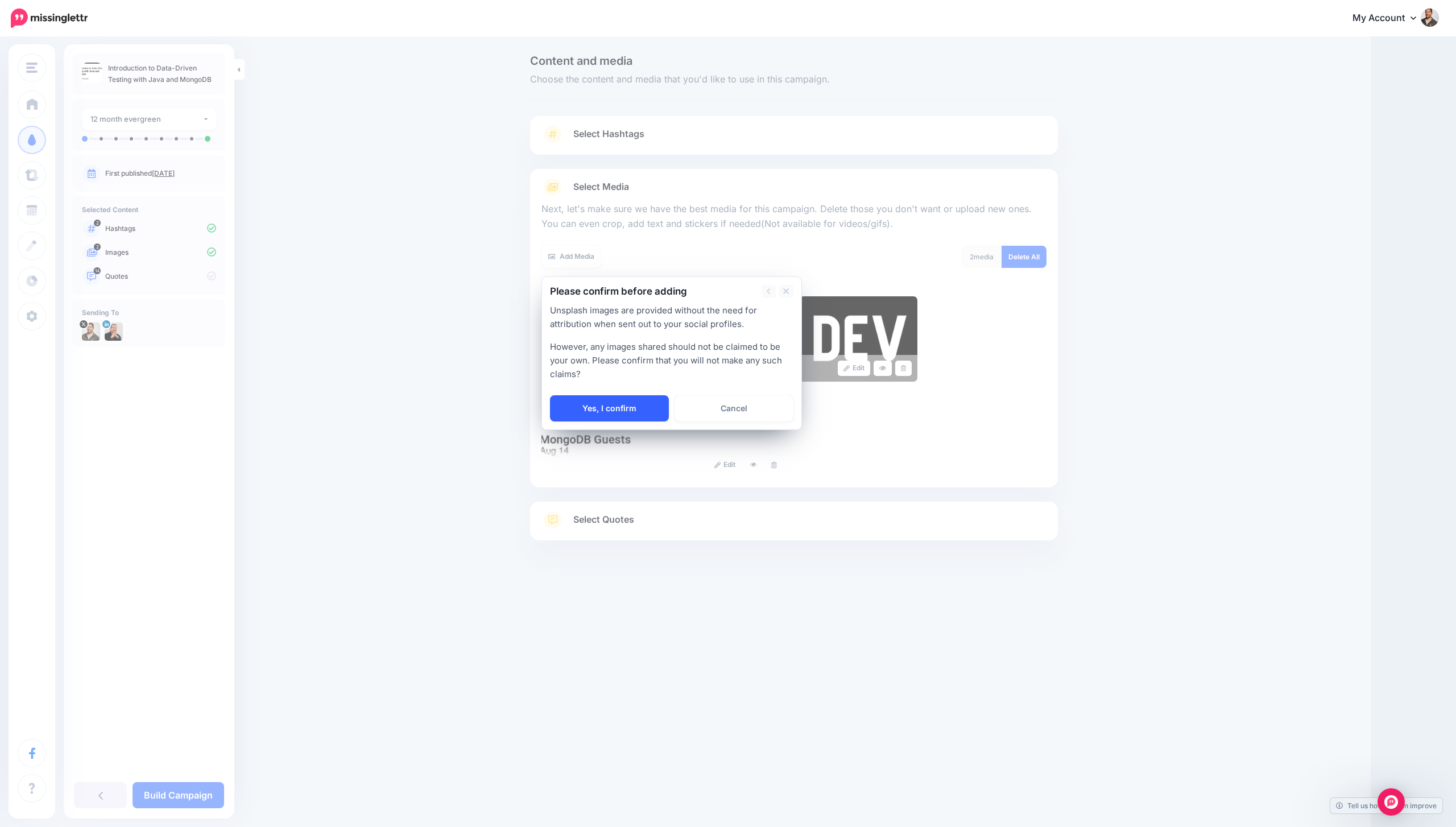
click at [649, 406] on link "Yes, I confirm" at bounding box center [609, 408] width 119 height 26
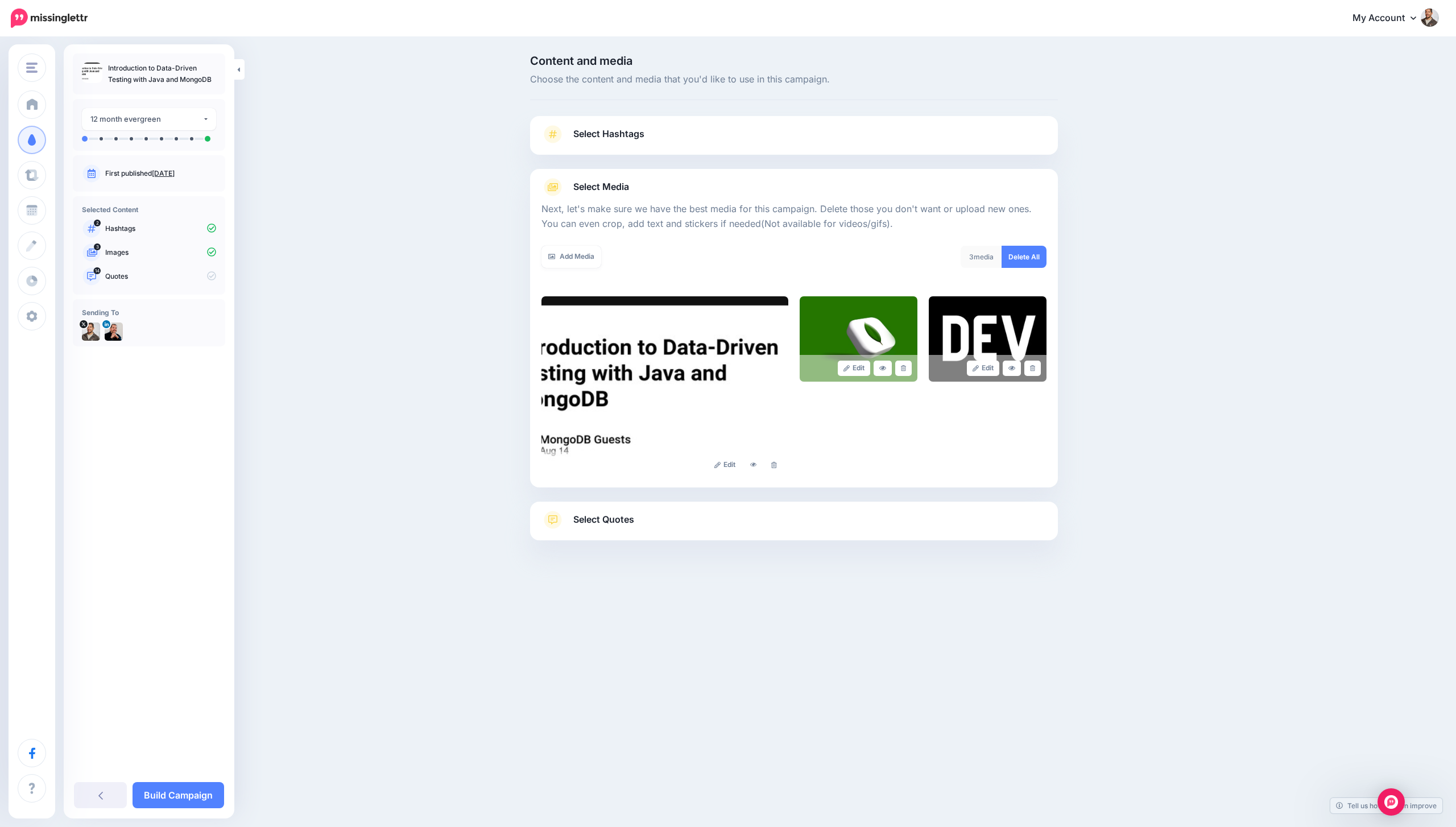
click at [637, 521] on link "Select Quotes" at bounding box center [794, 526] width 505 height 29
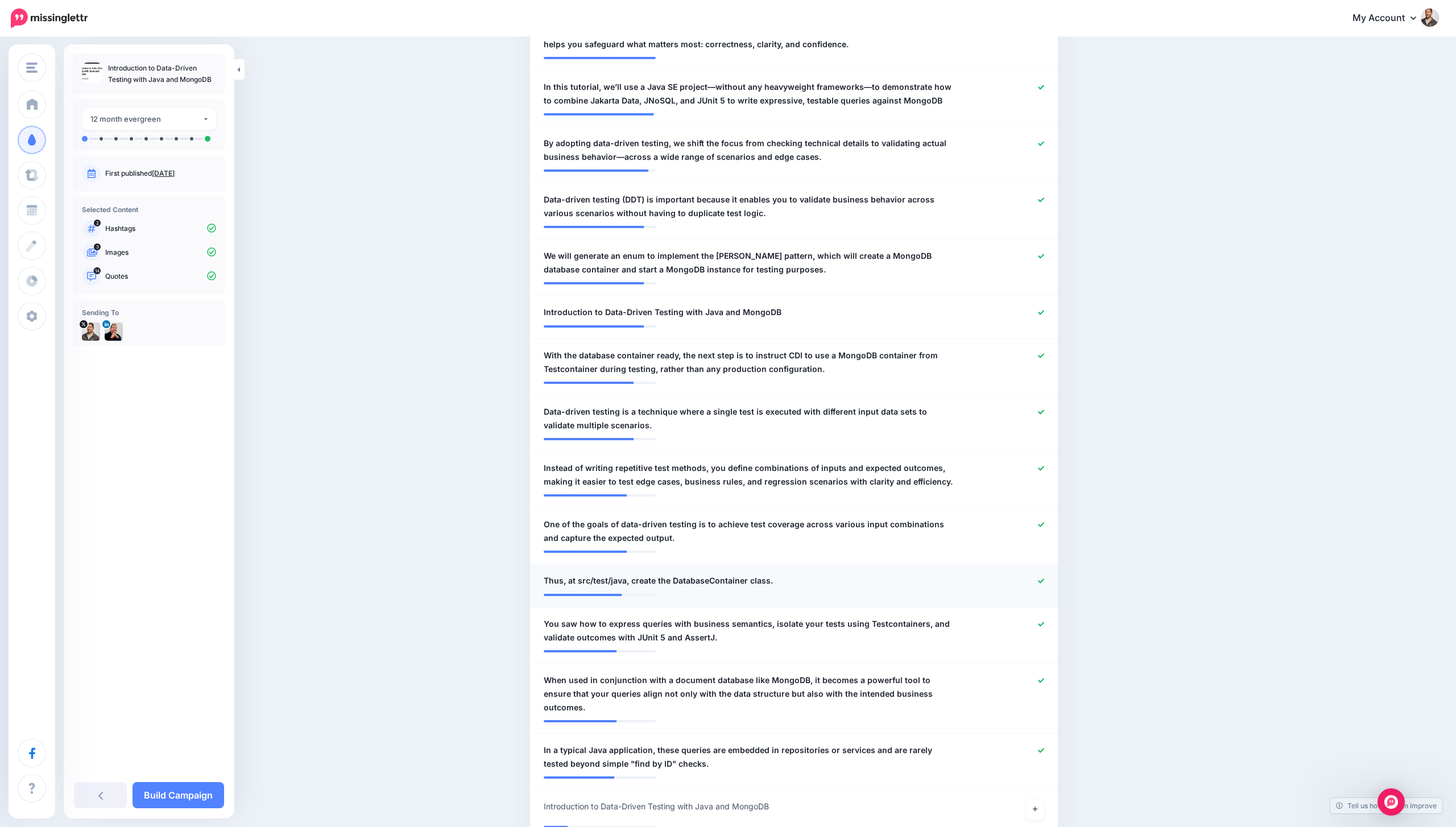
scroll to position [385, 0]
click at [1040, 578] on icon at bounding box center [1041, 580] width 6 height 6
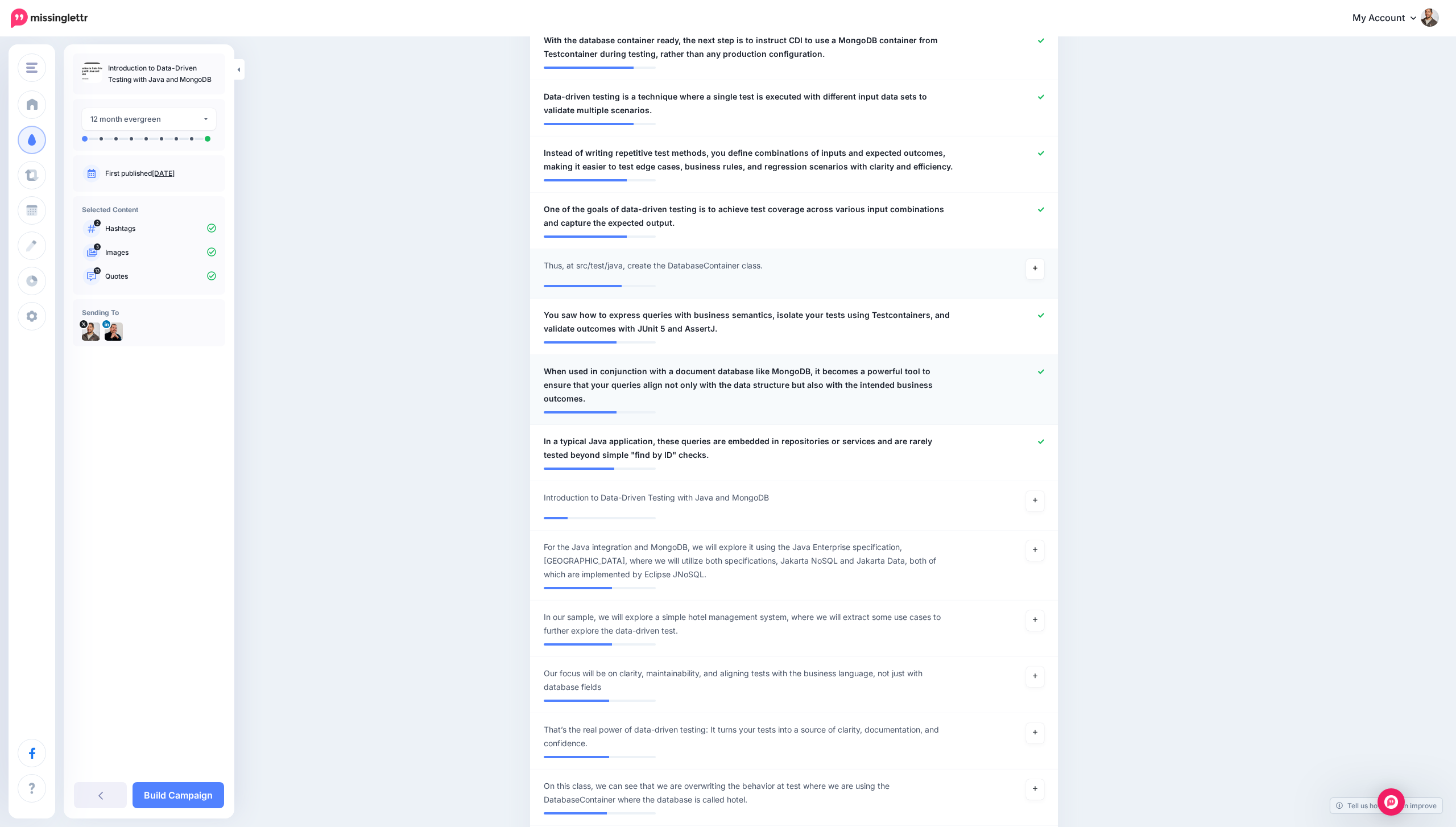
scroll to position [701, 0]
click at [1039, 436] on icon at bounding box center [1041, 439] width 6 height 6
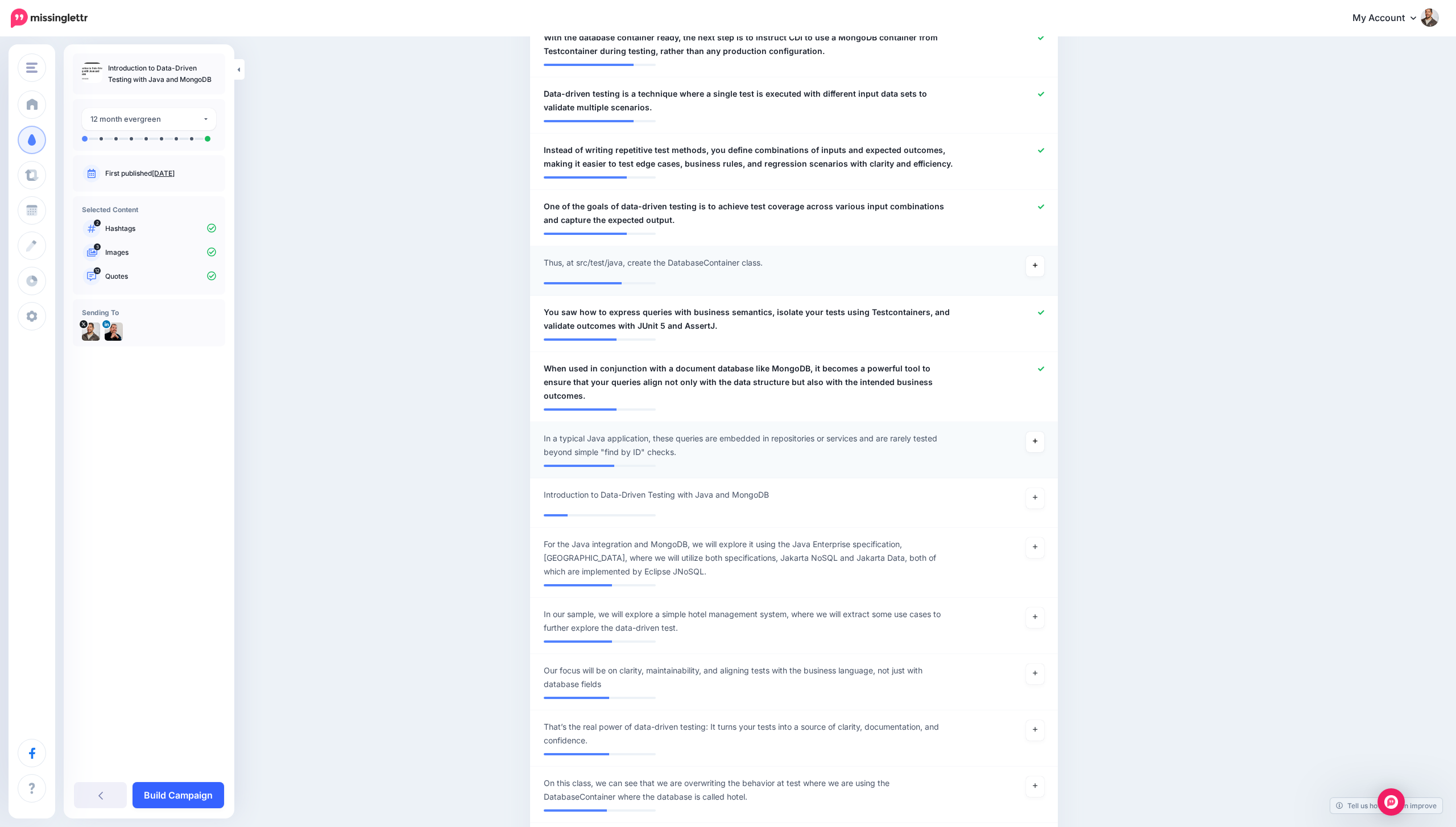
click at [202, 792] on link "Build Campaign" at bounding box center [178, 795] width 91 height 26
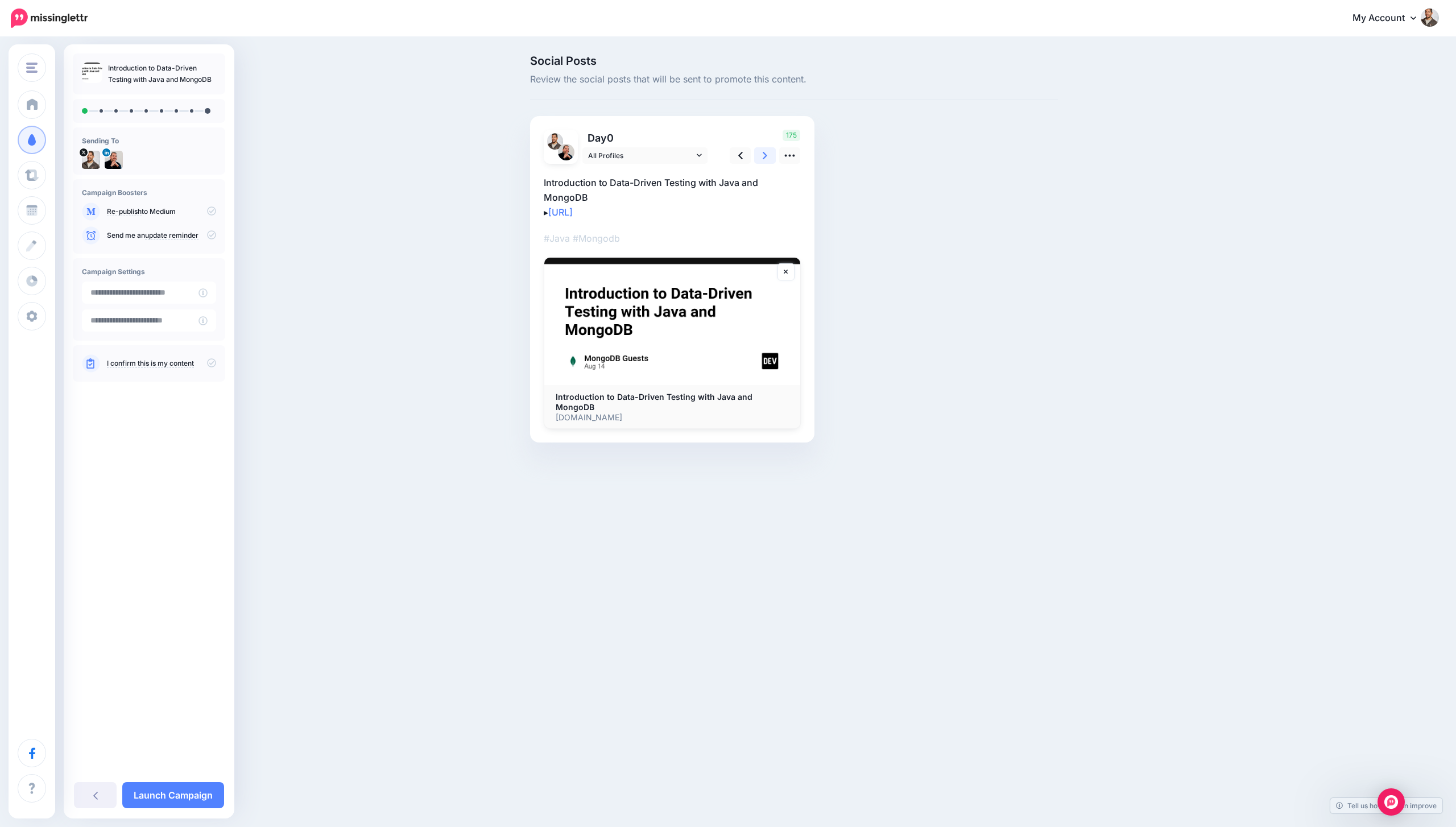
click at [757, 157] on link at bounding box center [765, 155] width 22 height 16
